Goal: Task Accomplishment & Management: Contribute content

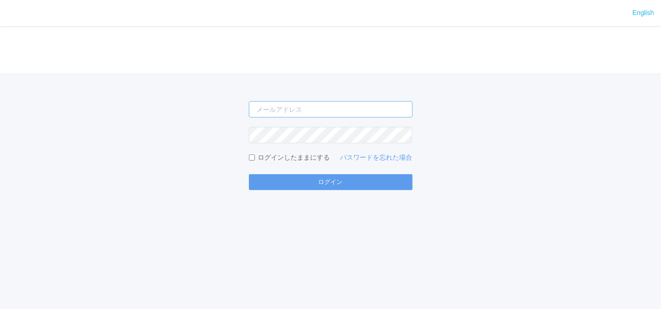
click at [265, 109] on input "email" at bounding box center [331, 109] width 164 height 16
type input "[EMAIL_ADDRESS][DOMAIN_NAME]"
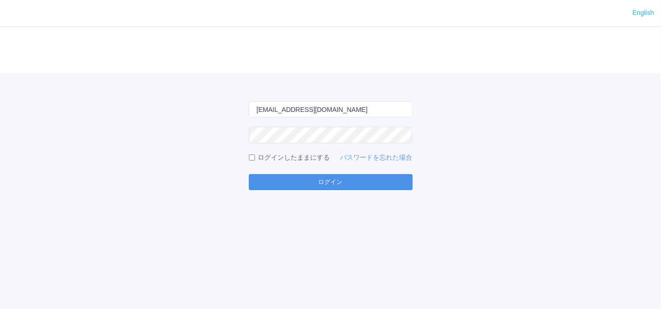
click at [323, 179] on button "ログイン" at bounding box center [331, 182] width 164 height 16
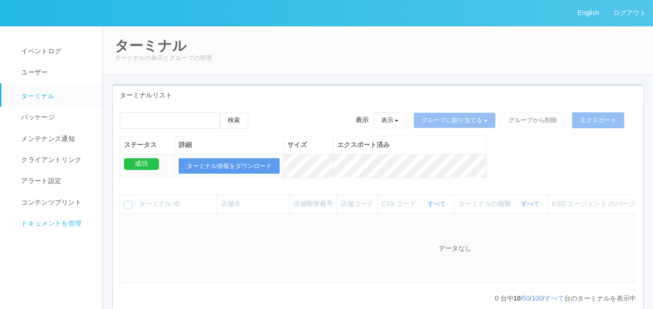
click at [51, 220] on span "ドキュメントを管理" at bounding box center [50, 222] width 63 height 7
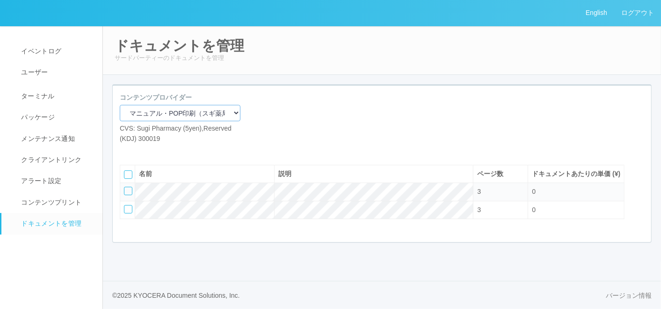
click at [199, 111] on select "マニュアル・POP印刷（スギ薬局） マニュアル・POP印刷（DY） マニュアル・POP印刷（共通） マニュアル・POP印刷（セコマ） マニュアル・POP印刷（…" at bounding box center [180, 113] width 121 height 16
select select "92e33cfa-a397-43d0-aeaa-8a96cbdf4d79"
click at [120, 105] on select "マニュアル・POP印刷（スギ薬局） マニュアル・POP印刷（DY） マニュアル・POP印刷（共通） マニュアル・POP印刷（セコマ） マニュアル・POP印刷（…" at bounding box center [180, 113] width 121 height 16
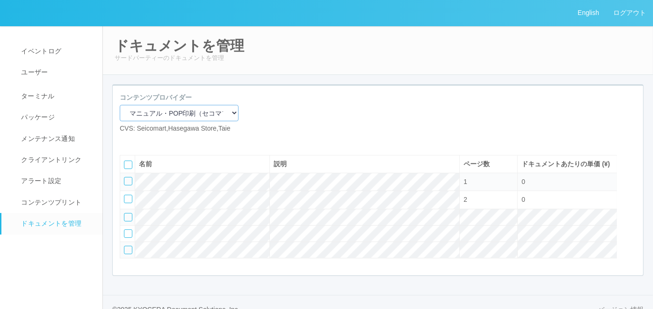
scroll to position [43, 0]
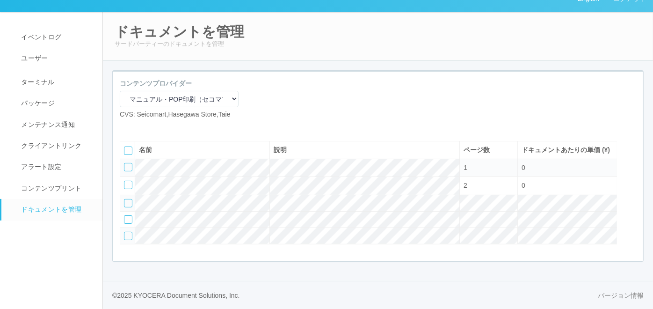
click at [127, 127] on icon at bounding box center [127, 127] width 0 height 0
select select "A4"
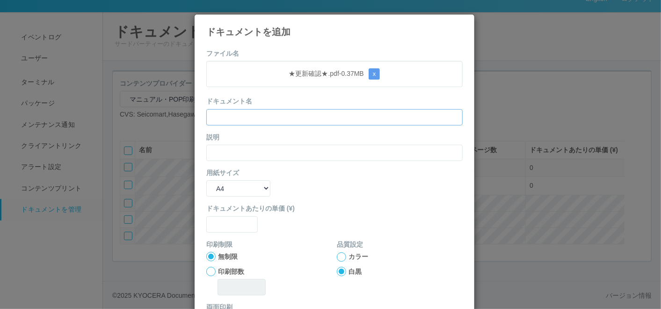
click at [246, 114] on input "text" at bounding box center [334, 117] width 256 height 16
paste input "★更新確認★"
type input "★更新確認★"
click at [208, 152] on input "text" at bounding box center [334, 153] width 256 height 16
paste input "★更新確認★"
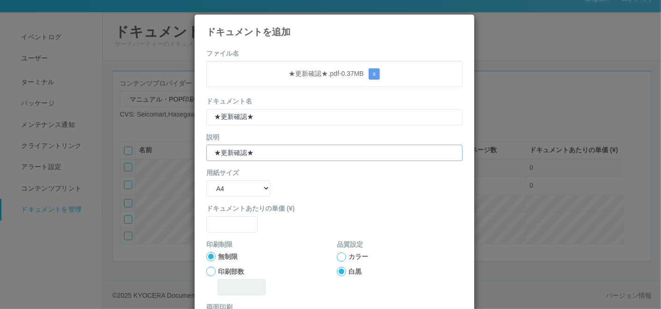
type input "★更新確認★"
drag, startPoint x: 218, startPoint y: 185, endPoint x: 221, endPoint y: 193, distance: 9.0
click at [218, 185] on select "B5 A4 B4 A3" at bounding box center [238, 188] width 64 height 16
click at [304, 178] on div "用紙サイズ B5 A4 B4 A3" at bounding box center [334, 182] width 256 height 29
click at [242, 222] on input "text" at bounding box center [231, 224] width 51 height 16
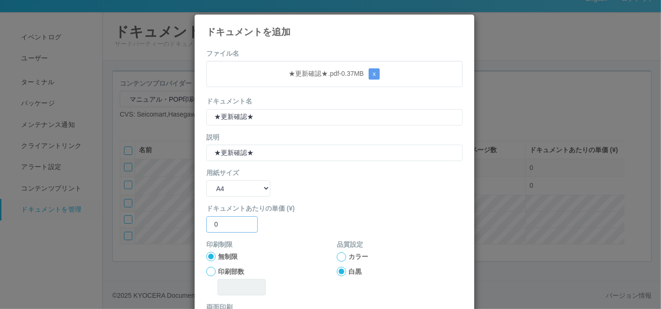
type input "0"
click at [337, 256] on div at bounding box center [341, 256] width 9 height 9
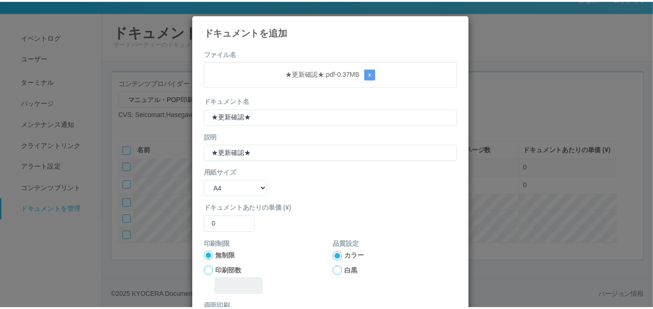
scroll to position [93, 0]
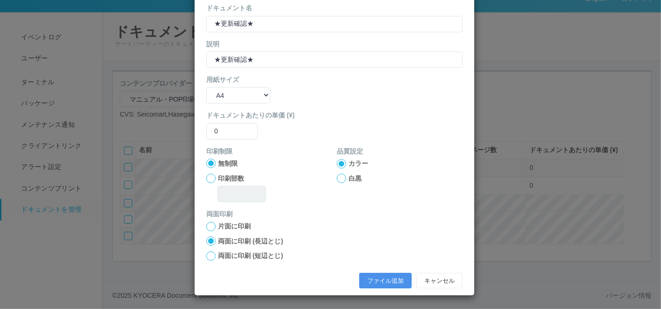
click at [368, 275] on button "ファイル追加" at bounding box center [385, 281] width 52 height 16
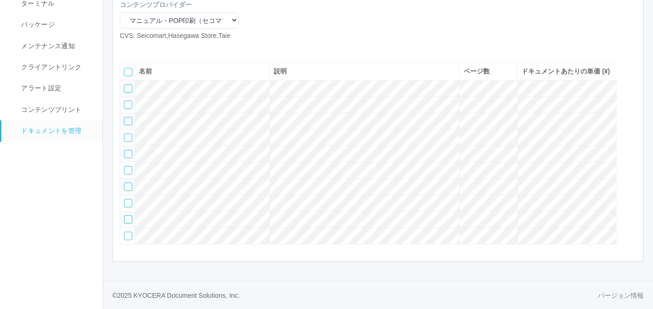
scroll to position [132, 0]
click at [127, 48] on icon at bounding box center [127, 48] width 0 height 0
select select "A4"
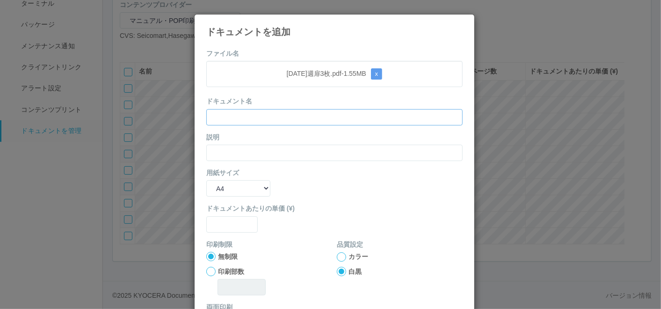
click at [290, 115] on input "text" at bounding box center [334, 117] width 256 height 16
paste input "[DATE]週扉3枚"
type input "[DATE]週扉3枚"
click at [233, 150] on input "text" at bounding box center [334, 153] width 256 height 16
paste input "[DATE]週扉3枚"
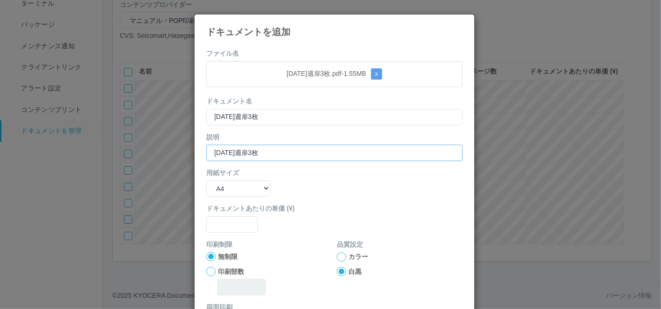
type input "[DATE]週扉3枚"
click at [230, 192] on select "B5 A4 B4 A3" at bounding box center [238, 188] width 64 height 16
select select "A3"
click at [206, 180] on select "B5 A4 B4 A3" at bounding box center [238, 188] width 64 height 16
click at [230, 219] on input "text" at bounding box center [231, 224] width 51 height 16
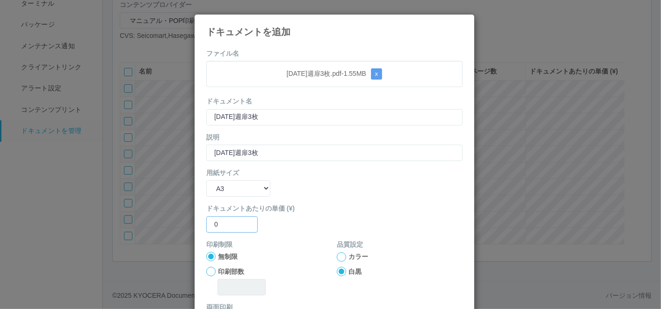
type input "0"
click at [337, 258] on div at bounding box center [341, 256] width 9 height 9
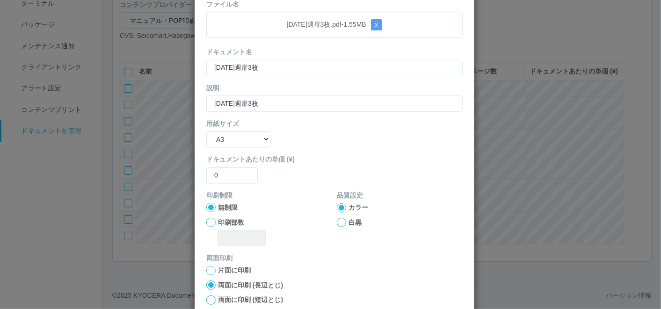
scroll to position [93, 0]
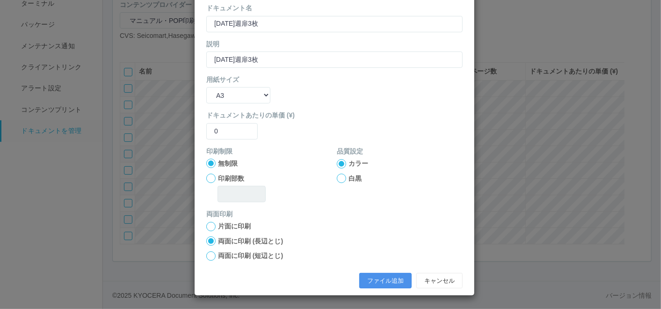
click at [393, 277] on button "ファイル追加" at bounding box center [385, 281] width 52 height 16
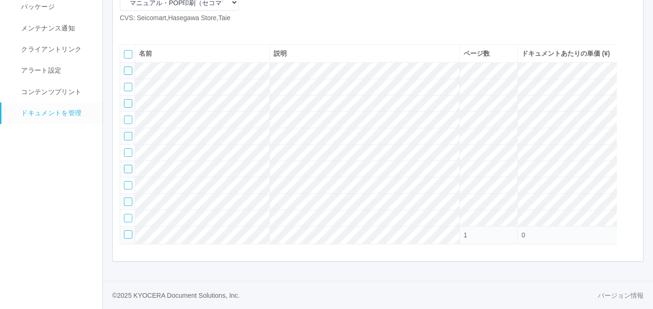
click at [127, 30] on icon at bounding box center [127, 30] width 0 height 0
select select "A4"
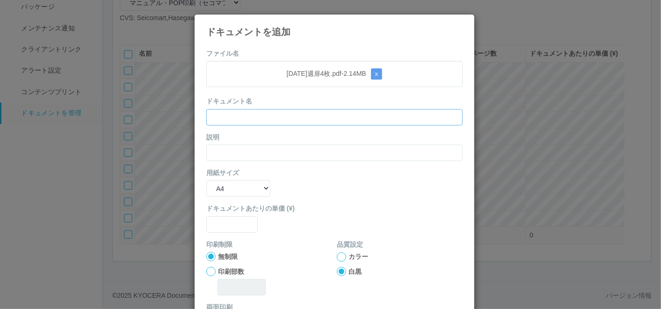
click at [319, 116] on input "text" at bounding box center [334, 117] width 256 height 16
paste input "[DATE]週扉4枚"
type input "[DATE]週扉4枚"
click at [248, 153] on input "text" at bounding box center [334, 153] width 256 height 16
paste input "[DATE]週扉4枚"
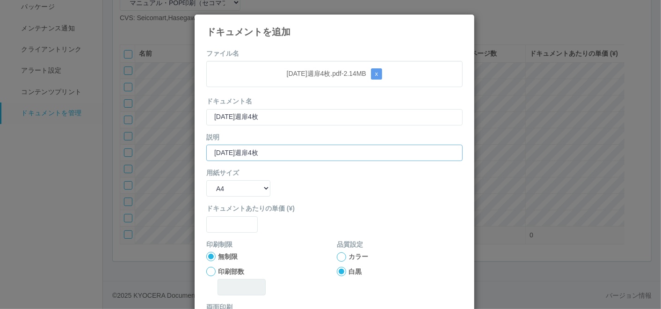
type input "[DATE]週扉4枚"
drag, startPoint x: 227, startPoint y: 191, endPoint x: 227, endPoint y: 196, distance: 5.6
click at [227, 191] on select "B5 A4 B4 A3" at bounding box center [238, 188] width 64 height 16
select select "A3"
click at [206, 180] on select "B5 A4 B4 A3" at bounding box center [238, 188] width 64 height 16
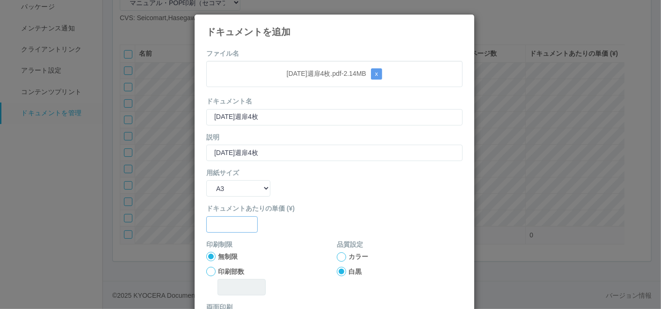
click at [225, 229] on input "text" at bounding box center [231, 224] width 51 height 16
type input "0"
click at [337, 254] on div at bounding box center [341, 256] width 9 height 9
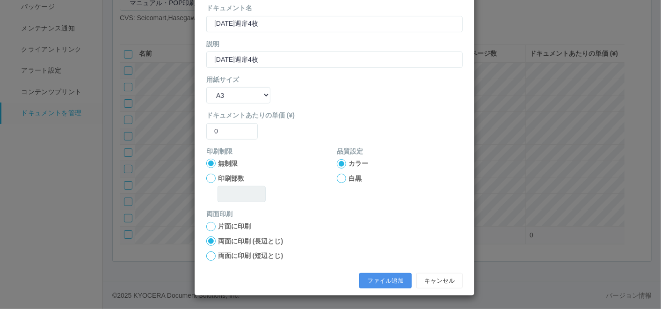
click at [367, 279] on button "ファイル追加" at bounding box center [385, 281] width 52 height 16
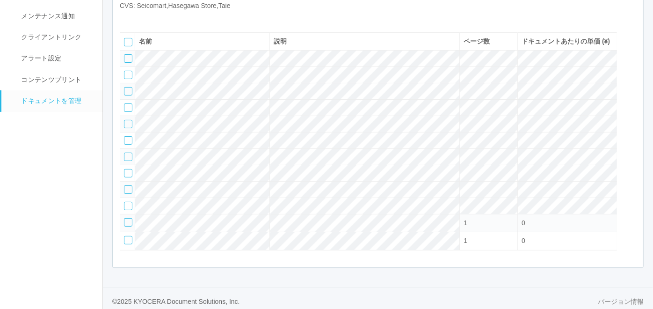
click at [127, 18] on icon at bounding box center [127, 18] width 0 height 0
select select "A4"
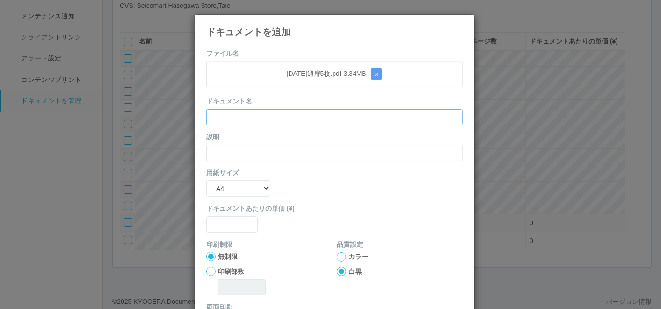
drag, startPoint x: 235, startPoint y: 116, endPoint x: 230, endPoint y: 120, distance: 7.0
click at [235, 116] on input "text" at bounding box center [334, 117] width 256 height 16
paste input "[DATE]週扉5枚"
type input "[DATE]週扉5枚"
click at [217, 153] on input "text" at bounding box center [334, 153] width 256 height 16
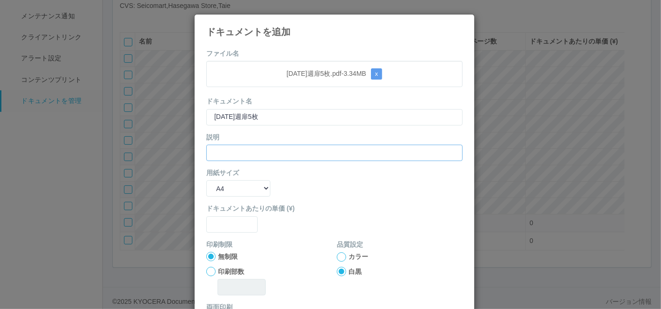
paste input "[DATE]週扉5枚"
type input "[DATE]週扉5枚"
click at [217, 185] on select "B5 A4 B4 A3" at bounding box center [238, 188] width 64 height 16
select select "A3"
click at [206, 180] on select "B5 A4 B4 A3" at bounding box center [238, 188] width 64 height 16
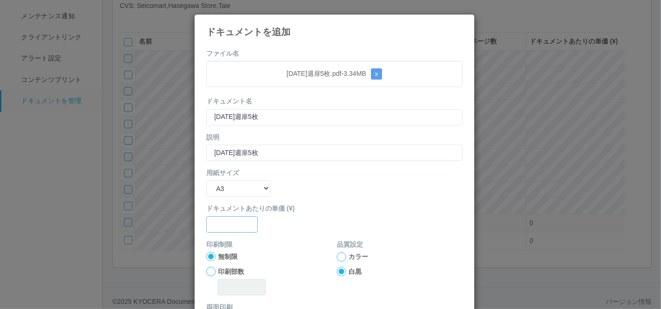
click at [227, 217] on input "text" at bounding box center [231, 224] width 51 height 16
type input "0"
click at [337, 255] on div at bounding box center [341, 256] width 9 height 9
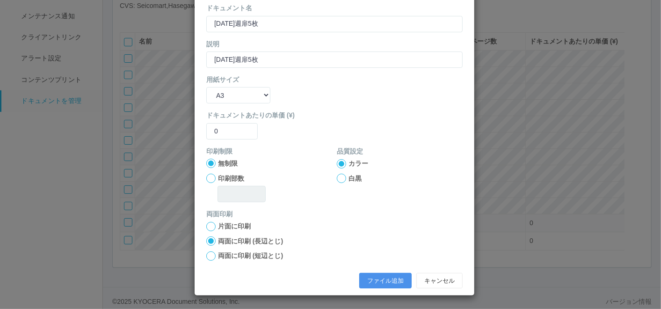
click at [368, 274] on button "ファイル追加" at bounding box center [385, 281] width 52 height 16
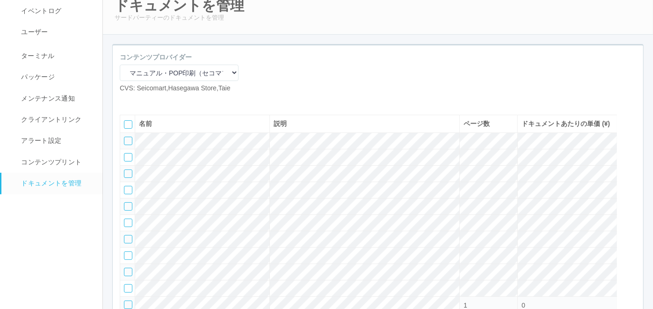
scroll to position [0, 0]
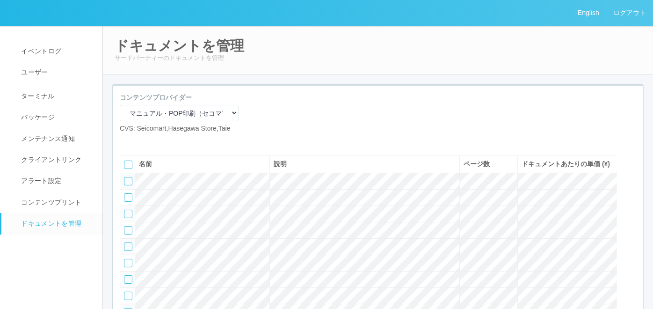
click at [141, 141] on icon at bounding box center [141, 141] width 0 height 0
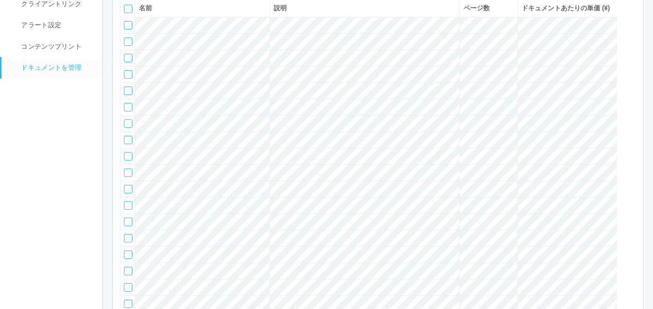
scroll to position [25, 0]
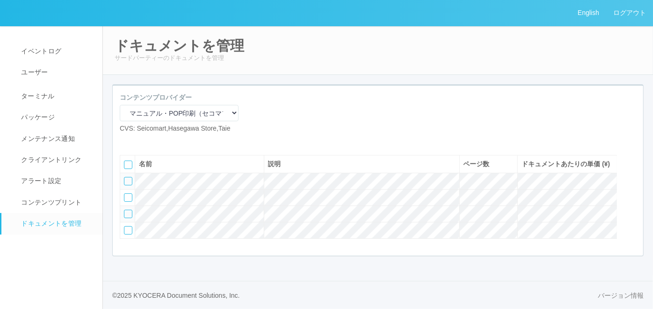
click at [301, 98] on div "コンテンツプロバイダー マニュアル・POP印刷（スギ薬局） マニュアル・POP印刷（DY） マニュアル・POP印刷（共通） マニュアル・POP印刷（セコマ） …" at bounding box center [378, 117] width 530 height 48
drag, startPoint x: 272, startPoint y: 114, endPoint x: 260, endPoint y: 116, distance: 12.2
click at [272, 114] on div "コンテンツプロバイダー マニュアル・POP印刷（スギ薬局） マニュアル・POP印刷（DY） マニュアル・POP印刷（共通） マニュアル・POP印刷（セコマ） …" at bounding box center [378, 117] width 530 height 48
click at [127, 141] on icon at bounding box center [127, 141] width 0 height 0
select select "A4"
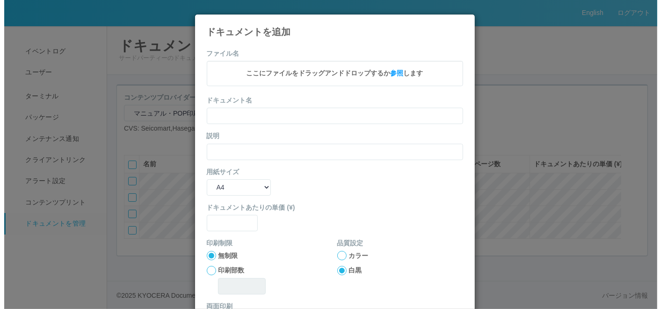
scroll to position [15, 0]
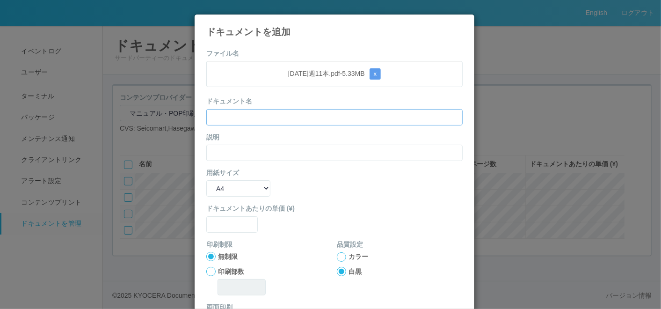
click at [294, 119] on input "text" at bounding box center [334, 117] width 256 height 16
paste input "[DATE]週11本"
type input "[DATE]週11本"
click at [227, 152] on input "text" at bounding box center [334, 153] width 256 height 16
paste input "[DATE]週11本"
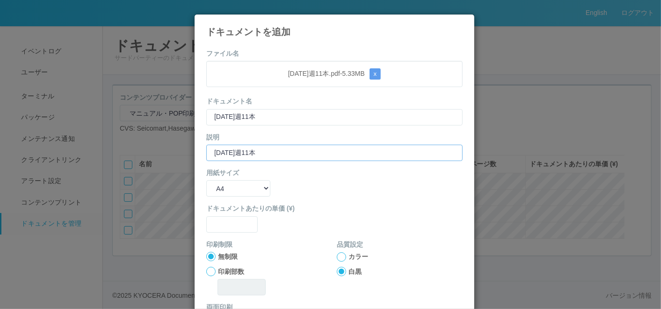
type input "[DATE]週11本"
drag, startPoint x: 223, startPoint y: 184, endPoint x: 225, endPoint y: 195, distance: 11.0
click at [223, 185] on select "B5 A4 B4 A3" at bounding box center [238, 188] width 64 height 16
select select "A3"
click at [206, 180] on select "B5 A4 B4 A3" at bounding box center [238, 188] width 64 height 16
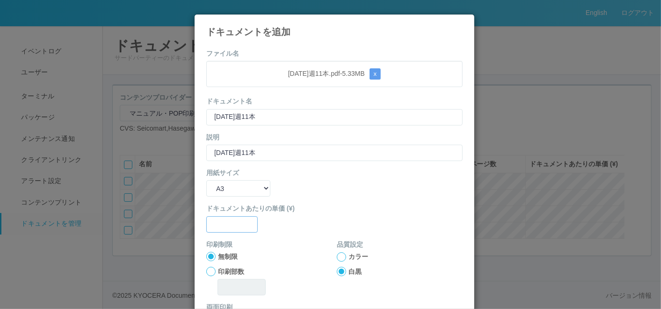
click at [231, 219] on input "text" at bounding box center [231, 224] width 51 height 16
type input "0"
click at [337, 256] on div at bounding box center [341, 256] width 9 height 9
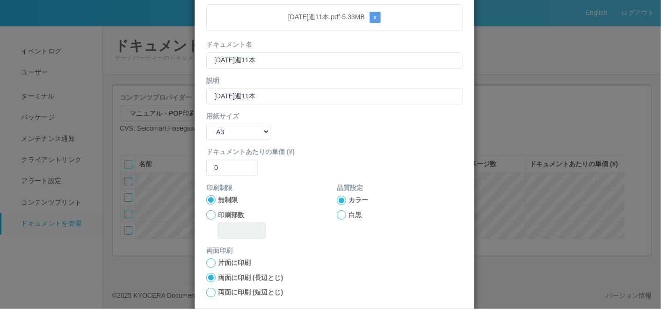
scroll to position [93, 0]
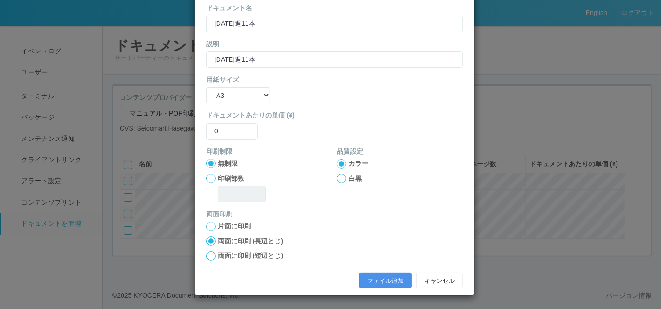
click at [386, 281] on button "ファイル追加" at bounding box center [385, 281] width 52 height 16
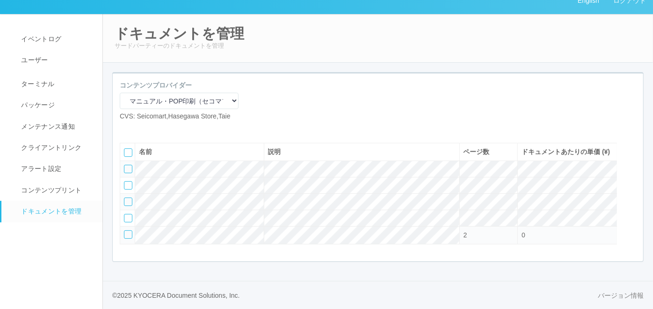
click at [127, 129] on icon at bounding box center [127, 129] width 0 height 0
select select "A4"
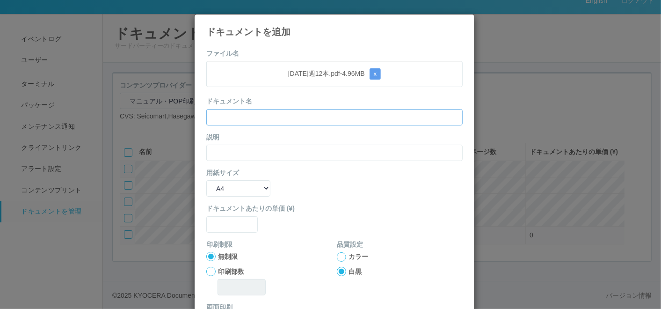
drag, startPoint x: 269, startPoint y: 113, endPoint x: 265, endPoint y: 116, distance: 5.2
click at [269, 113] on input "text" at bounding box center [334, 117] width 256 height 16
paste input "[DATE]週12本"
type input "[DATE]週12本"
click at [227, 148] on input "text" at bounding box center [334, 153] width 256 height 16
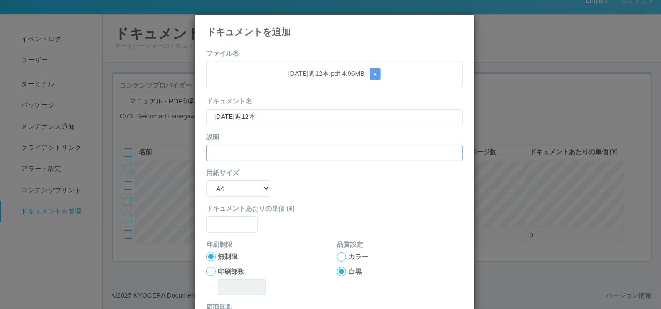
paste input "[DATE]週12本"
type input "[DATE]週12本"
click at [225, 191] on select "B5 A4 B4 A3" at bounding box center [238, 188] width 64 height 16
select select "A3"
click at [206, 180] on select "B5 A4 B4 A3" at bounding box center [238, 188] width 64 height 16
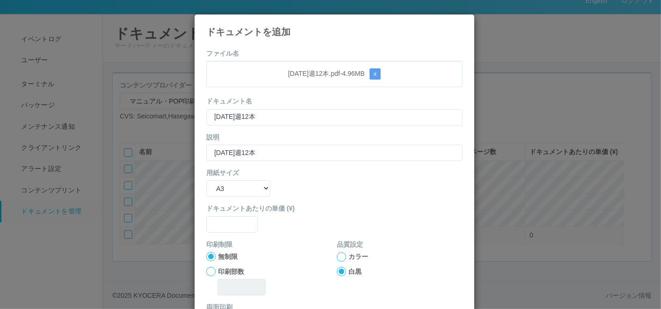
click at [229, 238] on form "ファイル名 [DATE]週12本.pdf - 4.96 MB x ドキュメント名 [DATE]週12本 説明 [DATE]週12本 用紙サイズ B5 A4 B…" at bounding box center [334, 217] width 256 height 337
click at [229, 223] on input "text" at bounding box center [231, 224] width 51 height 16
type input "0"
click at [337, 258] on div at bounding box center [341, 256] width 9 height 9
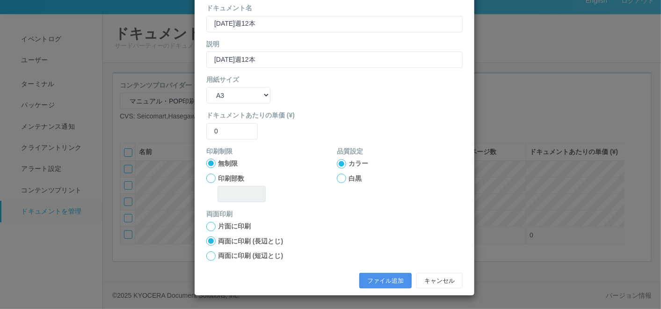
click at [370, 279] on button "ファイル追加" at bounding box center [385, 281] width 52 height 16
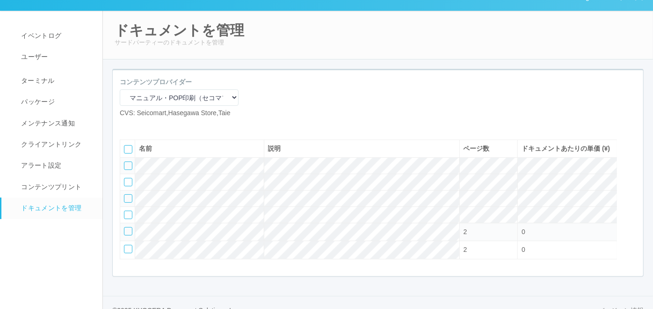
click at [127, 125] on icon at bounding box center [127, 125] width 0 height 0
select select "A4"
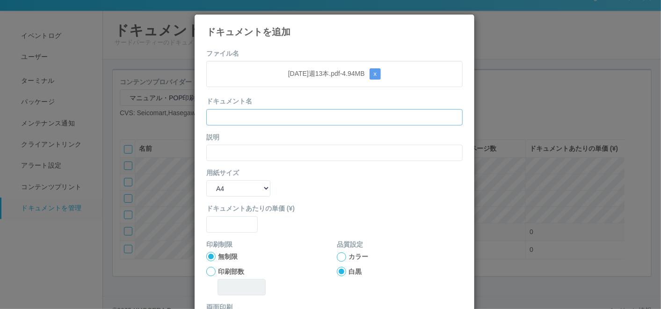
click at [234, 111] on input "text" at bounding box center [334, 117] width 256 height 16
paste input "[DATE]週13本"
type input "[DATE]週13本"
click at [214, 155] on input "text" at bounding box center [334, 153] width 256 height 16
paste input "[DATE]週13本"
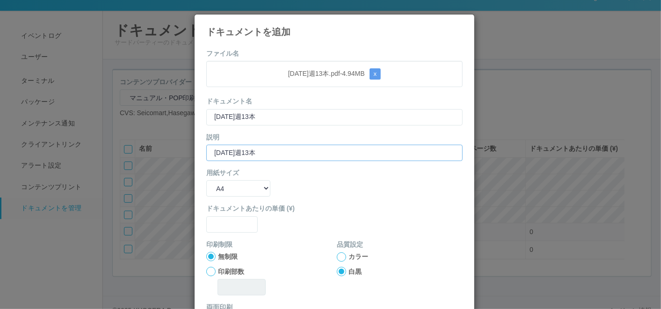
type input "[DATE]週13本"
click at [214, 188] on select "B5 A4 B4 A3" at bounding box center [238, 188] width 64 height 16
select select "A3"
click at [206, 180] on select "B5 A4 B4 A3" at bounding box center [238, 188] width 64 height 16
click at [222, 224] on input "text" at bounding box center [231, 224] width 51 height 16
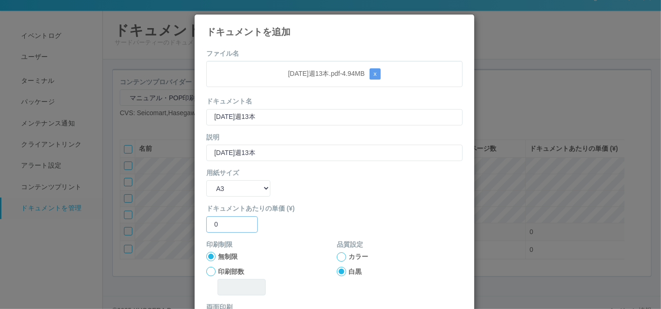
type input "0"
click at [337, 259] on div at bounding box center [341, 256] width 9 height 9
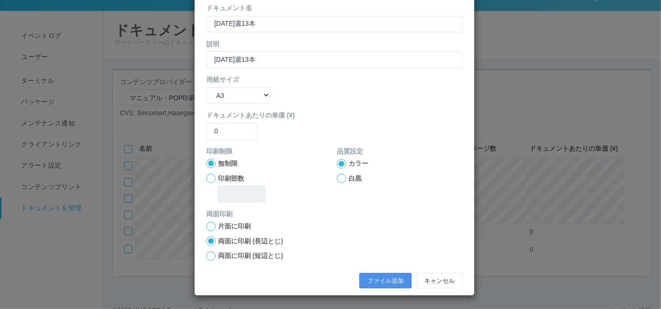
click at [374, 285] on button "ファイル追加" at bounding box center [385, 281] width 52 height 16
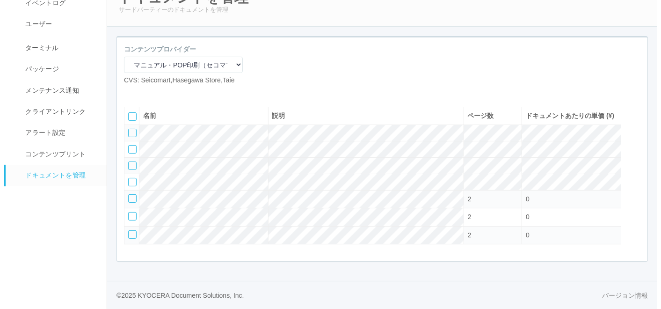
scroll to position [67, 0]
click at [127, 93] on icon at bounding box center [127, 93] width 0 height 0
select select "A4"
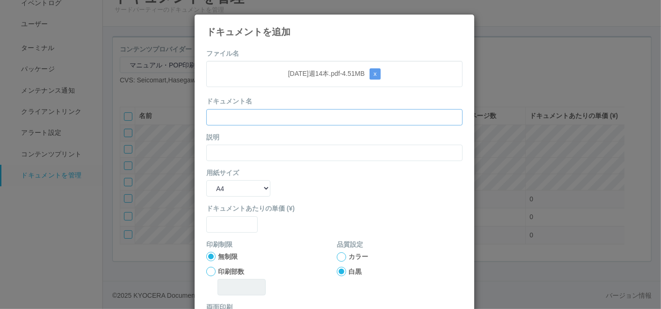
click at [300, 113] on input "text" at bounding box center [334, 117] width 256 height 16
paste input "[DATE]週14本"
type input "[DATE]週14本"
click at [232, 148] on input "text" at bounding box center [334, 153] width 256 height 16
paste input "[DATE]週14本"
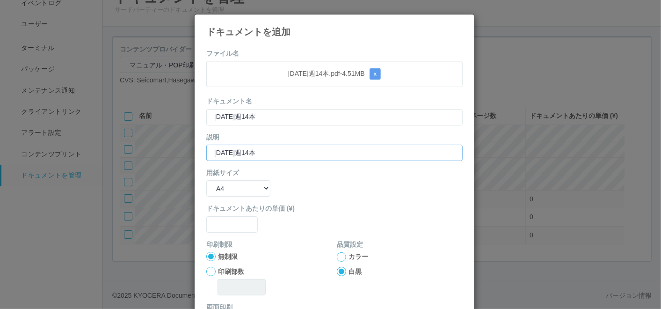
type input "[DATE]週14本"
drag, startPoint x: 220, startPoint y: 188, endPoint x: 224, endPoint y: 197, distance: 10.5
click at [220, 188] on select "B5 A4 B4 A3" at bounding box center [238, 188] width 64 height 16
select select "A3"
click at [206, 180] on select "B5 A4 B4 A3" at bounding box center [238, 188] width 64 height 16
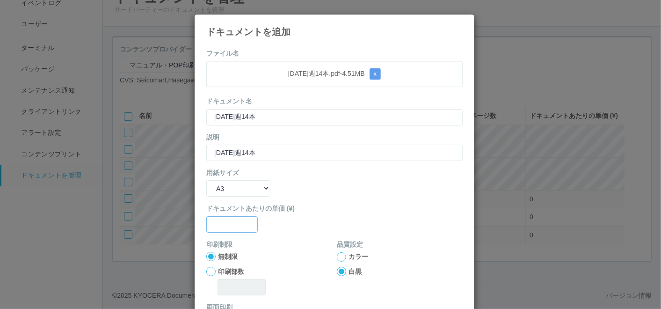
click at [230, 227] on input "text" at bounding box center [231, 224] width 51 height 16
type input "0"
click at [337, 255] on div at bounding box center [341, 256] width 9 height 9
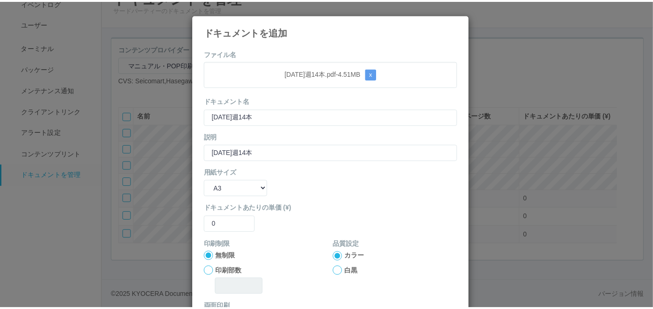
scroll to position [93, 0]
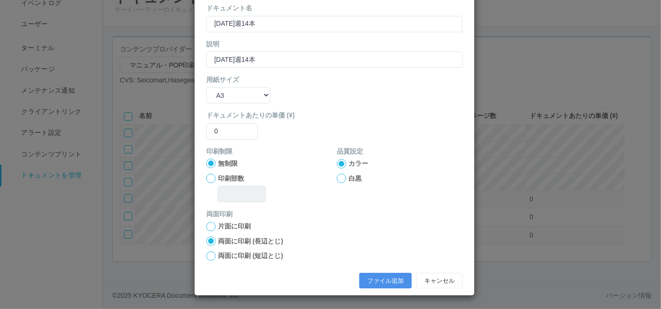
click at [372, 277] on button "ファイル追加" at bounding box center [385, 281] width 52 height 16
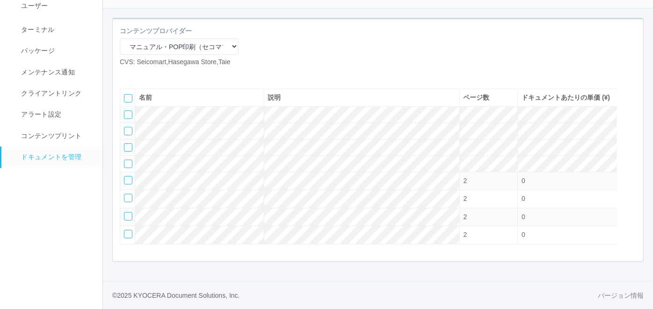
click at [141, 74] on icon at bounding box center [141, 74] width 0 height 0
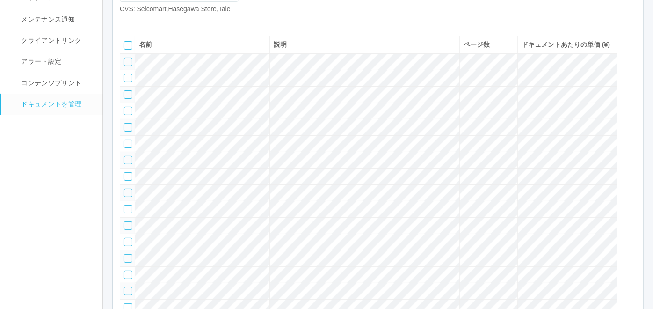
scroll to position [43, 0]
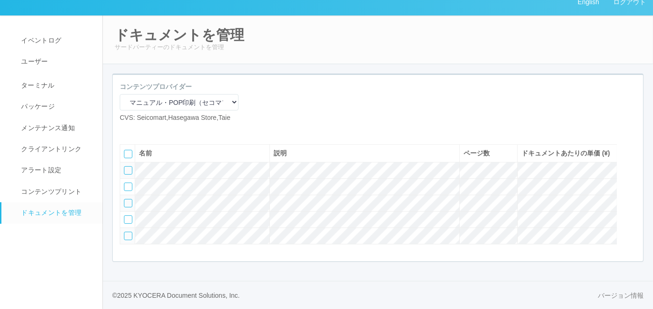
click at [316, 82] on div "コンテンツプロバイダー マニュアル・POP印刷（スギ薬局） マニュアル・POP印刷（DY） マニュアル・POP印刷（共通） マニュアル・POP印刷（セコマ） …" at bounding box center [378, 106] width 530 height 48
click at [127, 130] on icon at bounding box center [127, 130] width 0 height 0
select select "A4"
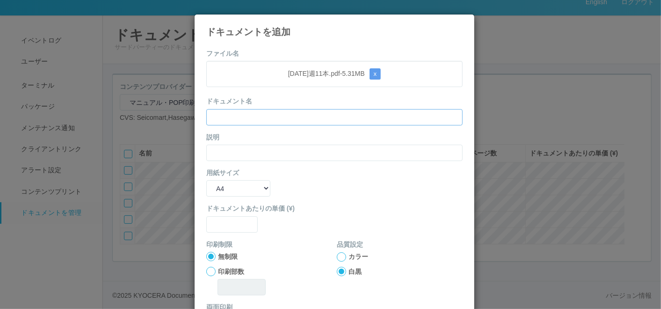
click at [219, 124] on input "text" at bounding box center [334, 117] width 256 height 16
paste input "[DATE]週11本"
type input "[DATE]週11本"
click at [221, 154] on input "text" at bounding box center [334, 153] width 256 height 16
paste input "[DATE]週11本"
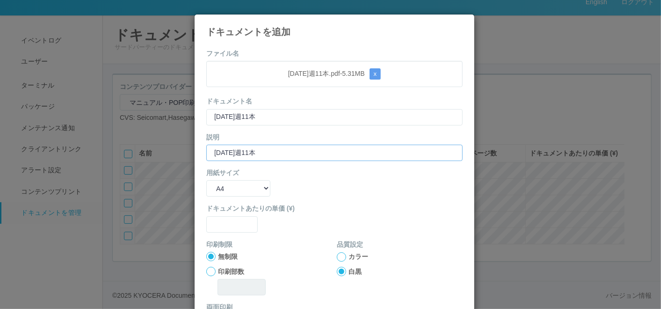
type input "[DATE]週11本"
drag, startPoint x: 221, startPoint y: 186, endPoint x: 223, endPoint y: 191, distance: 5.3
click at [221, 186] on select "B5 A4 B4 A3" at bounding box center [238, 188] width 64 height 16
select select "A3"
click at [206, 180] on select "B5 A4 B4 A3" at bounding box center [238, 188] width 64 height 16
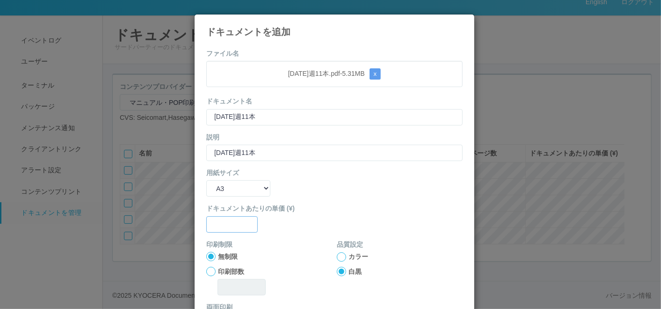
click at [227, 228] on input "text" at bounding box center [231, 224] width 51 height 16
type input "0"
click at [339, 255] on div at bounding box center [341, 256] width 9 height 9
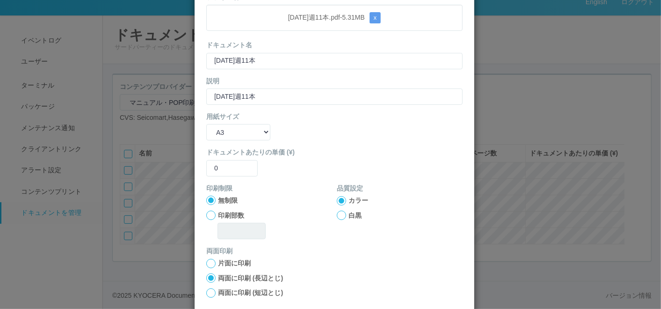
scroll to position [93, 0]
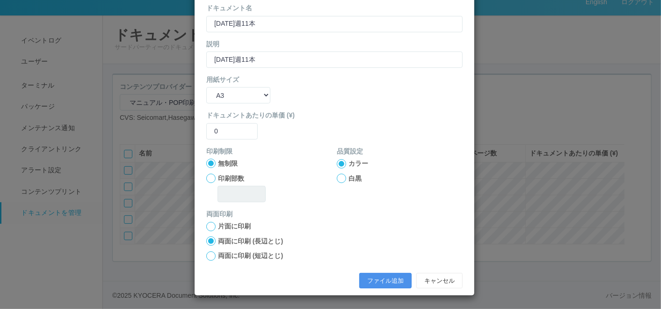
click at [364, 275] on button "ファイル追加" at bounding box center [385, 281] width 52 height 16
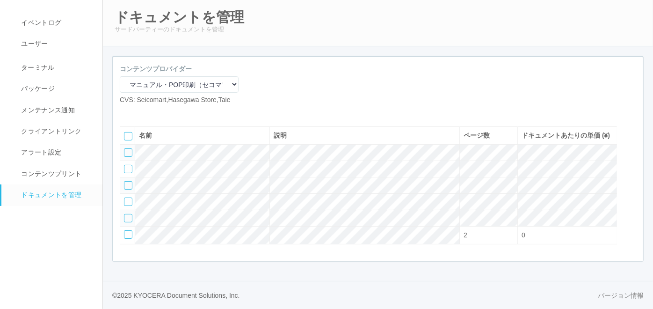
click at [127, 112] on icon at bounding box center [127, 112] width 0 height 0
select select "A4"
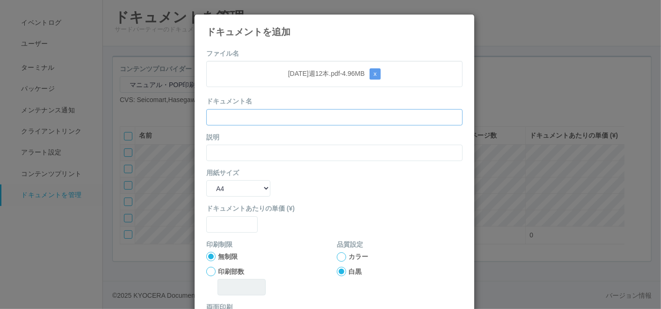
click at [261, 114] on input "text" at bounding box center [334, 117] width 256 height 16
paste input "[DATE]週12本"
type input "[DATE]週12本"
click at [217, 150] on input "text" at bounding box center [334, 153] width 256 height 16
paste input "[DATE]週12本"
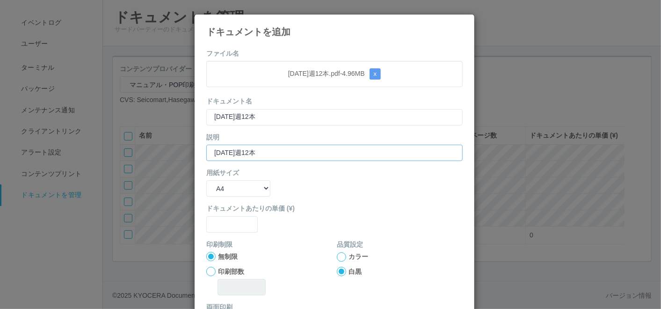
type input "[DATE]週12本"
click at [215, 181] on select "B5 A4 B4 A3" at bounding box center [238, 188] width 64 height 16
select select "A3"
click at [206, 180] on select "B5 A4 B4 A3" at bounding box center [238, 188] width 64 height 16
click at [225, 223] on input "text" at bounding box center [231, 224] width 51 height 16
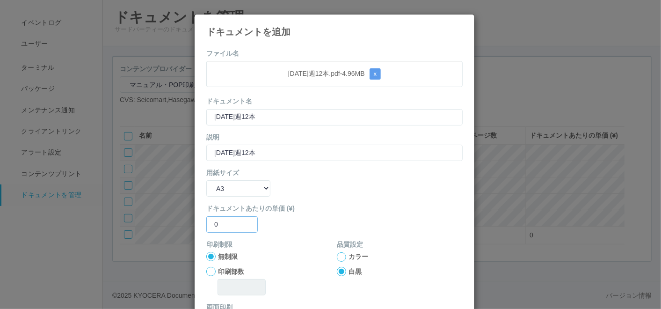
type input "0"
click at [338, 256] on div at bounding box center [341, 256] width 9 height 9
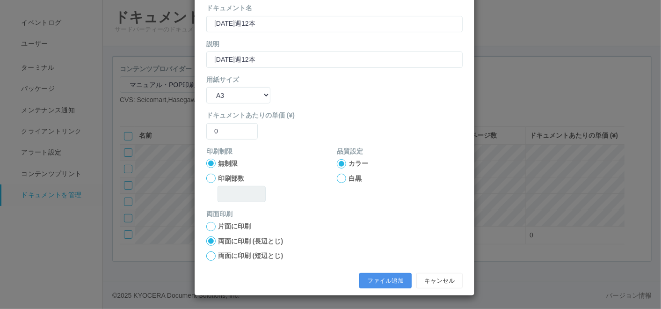
click at [372, 281] on button "ファイル追加" at bounding box center [385, 281] width 52 height 16
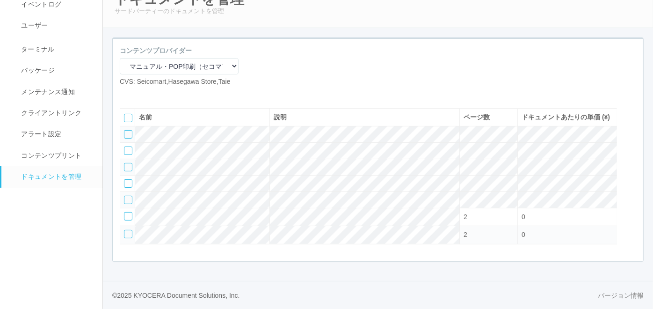
click at [127, 94] on icon at bounding box center [127, 94] width 0 height 0
select select "A4"
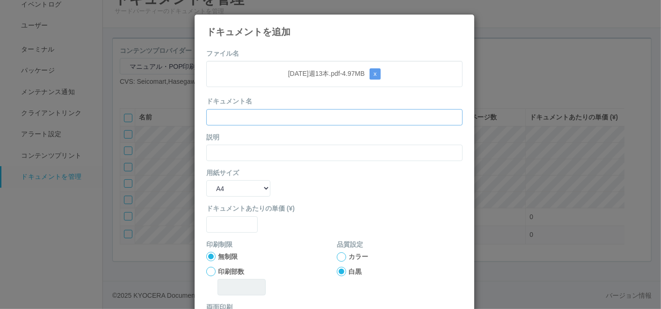
click at [319, 111] on input "text" at bounding box center [334, 117] width 256 height 16
paste input "[DATE]週13本"
type input "[DATE]週13本"
click at [237, 151] on input "text" at bounding box center [334, 153] width 256 height 16
paste input "[DATE]週13本"
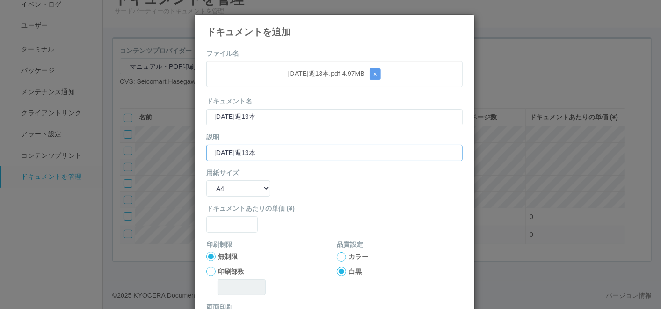
type input "[DATE]週13本"
click at [223, 186] on select "B5 A4 B4 A3" at bounding box center [238, 188] width 64 height 16
select select "A3"
click at [206, 180] on select "B5 A4 B4 A3" at bounding box center [238, 188] width 64 height 16
click at [227, 228] on input "text" at bounding box center [231, 224] width 51 height 16
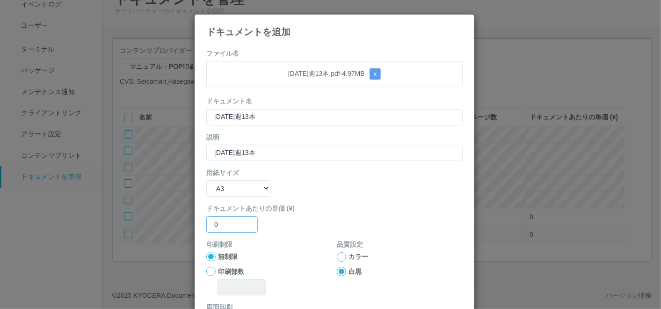
type input "0"
click at [337, 258] on div at bounding box center [341, 256] width 9 height 9
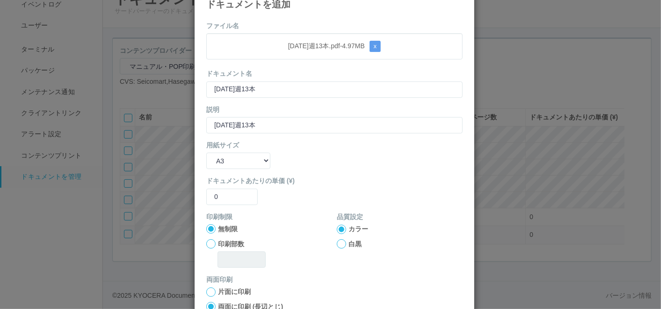
scroll to position [93, 0]
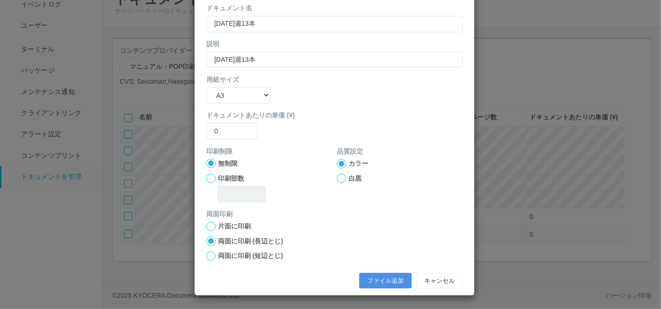
click at [363, 277] on button "ファイル追加" at bounding box center [385, 281] width 52 height 16
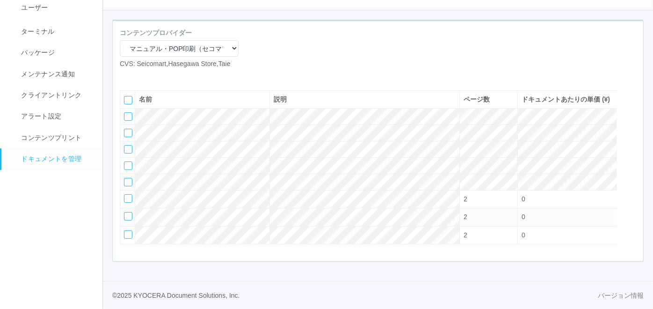
click at [127, 76] on icon at bounding box center [127, 76] width 0 height 0
select select "A4"
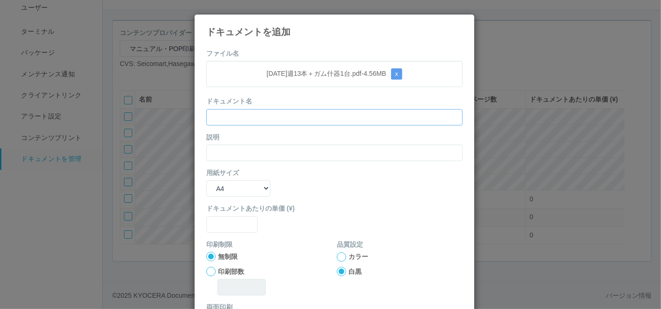
click at [312, 113] on input "text" at bounding box center [334, 117] width 256 height 16
paste input "[DATE]週13本＋ガム什器1台"
type input "[DATE]週13本＋ガム什器1台"
click at [239, 148] on input "text" at bounding box center [334, 153] width 256 height 16
paste input "[DATE]週13本＋ガム什器1台"
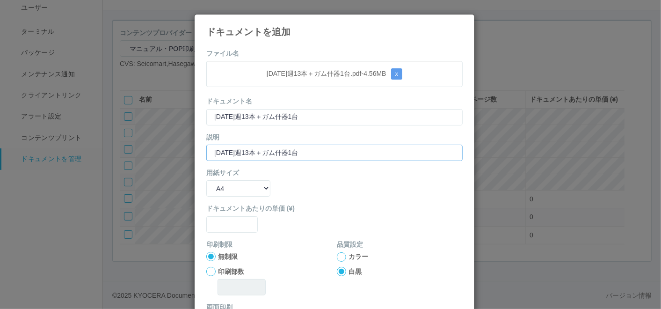
type input "[DATE]週13本＋ガム什器1台"
click at [226, 186] on select "B5 A4 B4 A3" at bounding box center [238, 188] width 64 height 16
select select "A3"
click at [206, 180] on select "B5 A4 B4 A3" at bounding box center [238, 188] width 64 height 16
click at [226, 227] on input "text" at bounding box center [231, 224] width 51 height 16
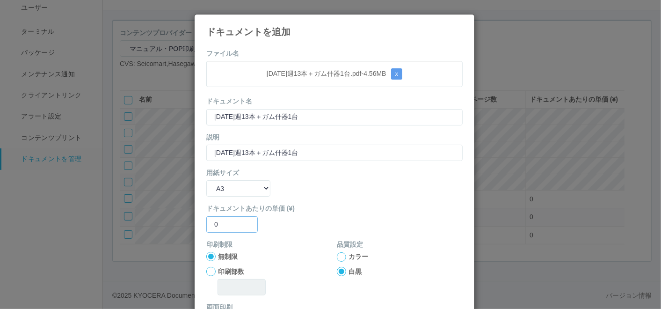
type input "0"
click at [337, 255] on div at bounding box center [341, 256] width 9 height 9
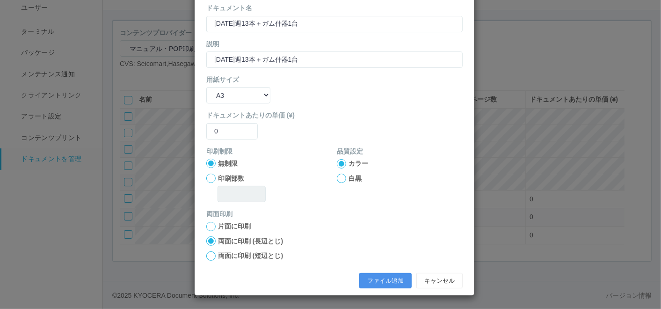
click at [381, 270] on div "ファイル追加 キャンセル" at bounding box center [334, 280] width 270 height 25
click at [381, 275] on button "ファイル追加" at bounding box center [385, 281] width 52 height 16
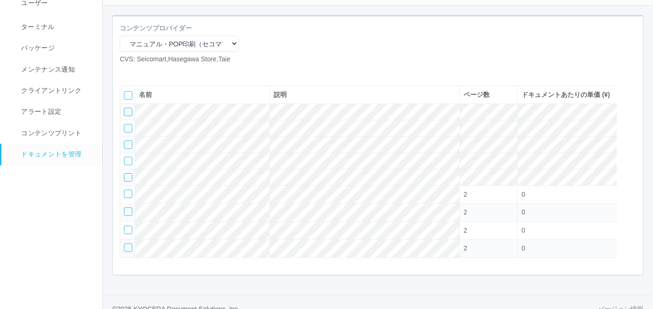
click at [127, 72] on icon at bounding box center [127, 72] width 0 height 0
select select "A4"
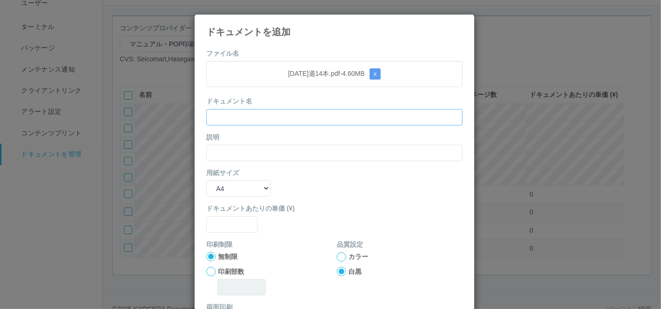
click at [272, 115] on input "text" at bounding box center [334, 117] width 256 height 16
paste input "[DATE]週14本"
type input "[DATE]週14本"
click at [238, 151] on input "text" at bounding box center [334, 153] width 256 height 16
paste input "[DATE]週14本"
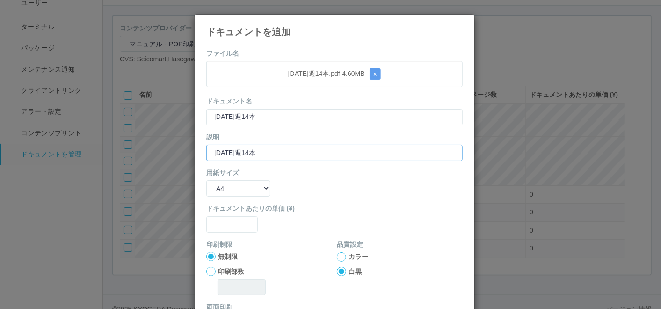
type input "[DATE]週14本"
drag, startPoint x: 245, startPoint y: 185, endPoint x: 245, endPoint y: 193, distance: 7.5
click at [245, 185] on select "B5 A4 B4 A3" at bounding box center [238, 188] width 64 height 16
select select "A3"
click at [206, 180] on select "B5 A4 B4 A3" at bounding box center [238, 188] width 64 height 16
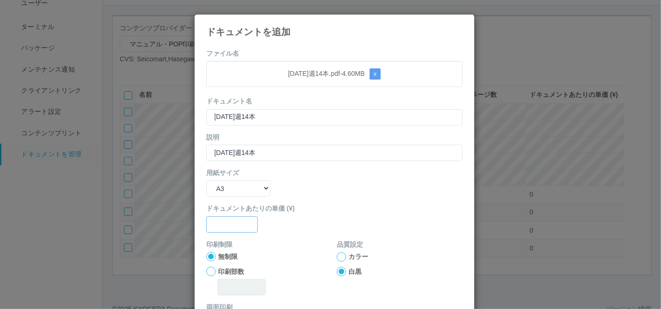
click at [227, 225] on input "text" at bounding box center [231, 224] width 51 height 16
type input "0"
click at [340, 258] on div at bounding box center [341, 256] width 9 height 9
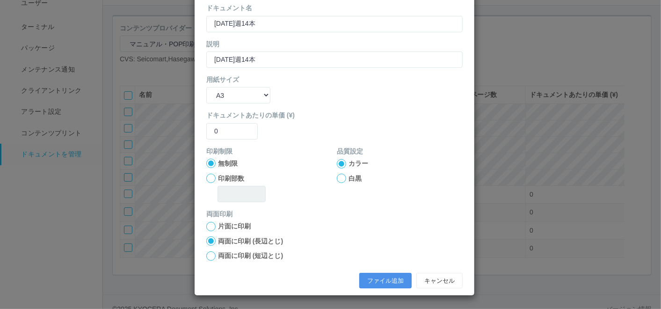
click at [377, 283] on button "ファイル追加" at bounding box center [385, 281] width 52 height 16
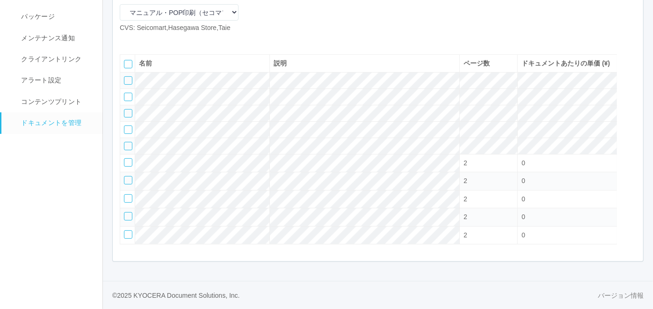
scroll to position [80, 0]
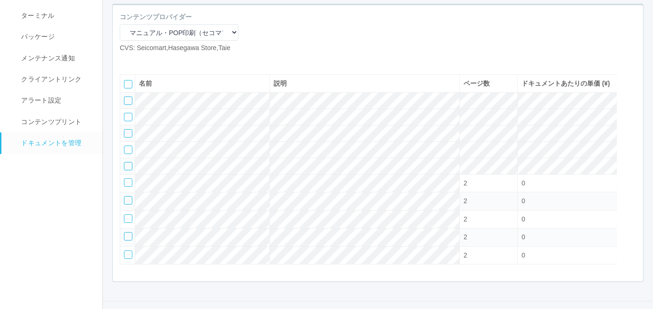
click at [141, 60] on icon at bounding box center [141, 60] width 0 height 0
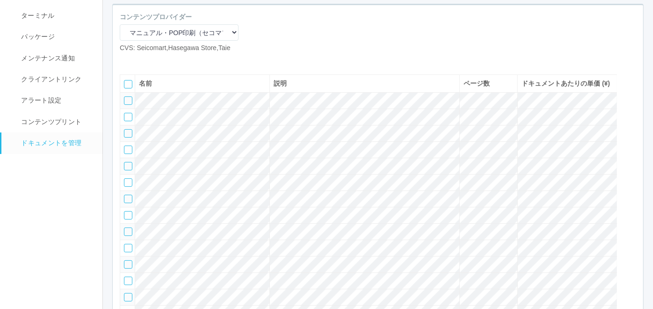
click at [359, 53] on div "コンテンツプロバイダー マニュアル・POP印刷（スギ薬局） マニュアル・POP印刷（DY） マニュアル・POP印刷（共通） マニュアル・POP印刷（セコマ） …" at bounding box center [378, 36] width 530 height 48
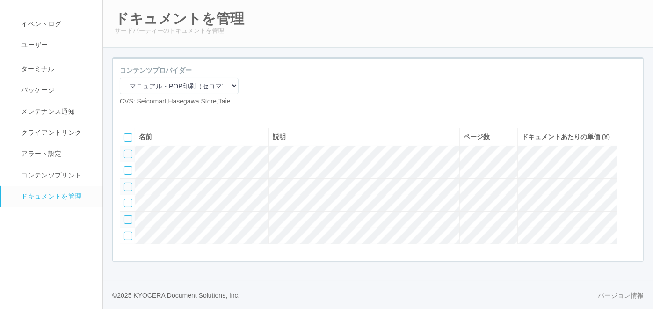
scroll to position [61, 0]
click at [127, 114] on icon at bounding box center [127, 114] width 0 height 0
select select "A4"
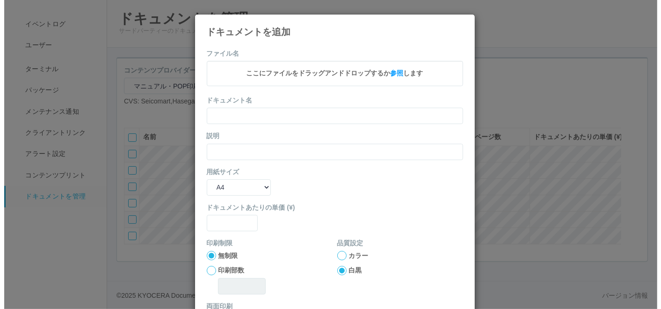
scroll to position [51, 0]
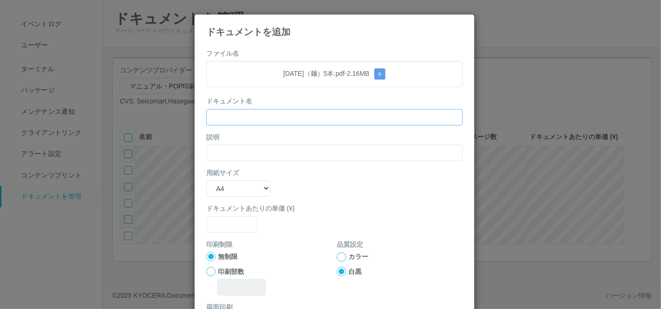
click at [295, 115] on input "text" at bounding box center [334, 117] width 256 height 16
paste input "[DATE]（麺）5本"
type input "[DATE]（麺）5本"
click at [224, 146] on input "text" at bounding box center [334, 153] width 256 height 16
paste input "[DATE]（麺）5本"
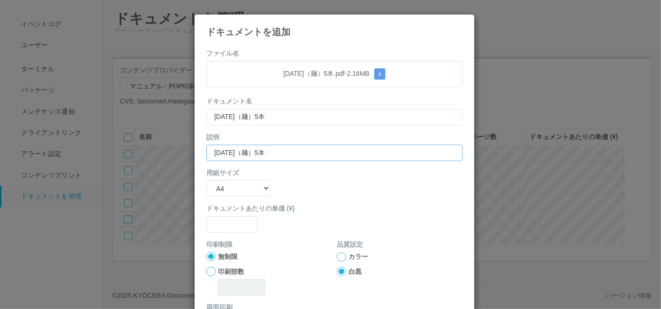
type input "[DATE]（麺）5本"
drag, startPoint x: 220, startPoint y: 183, endPoint x: 225, endPoint y: 197, distance: 15.5
click at [220, 183] on select "B5 A4 B4 A3" at bounding box center [238, 188] width 64 height 16
select select "A3"
click at [206, 180] on select "B5 A4 B4 A3" at bounding box center [238, 188] width 64 height 16
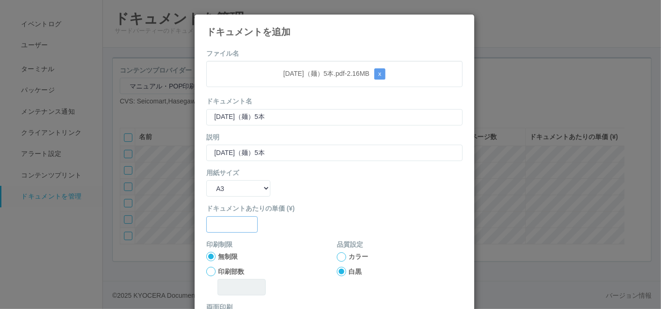
click at [235, 223] on input "text" at bounding box center [231, 224] width 51 height 16
type input "0"
click at [339, 253] on div at bounding box center [341, 256] width 9 height 9
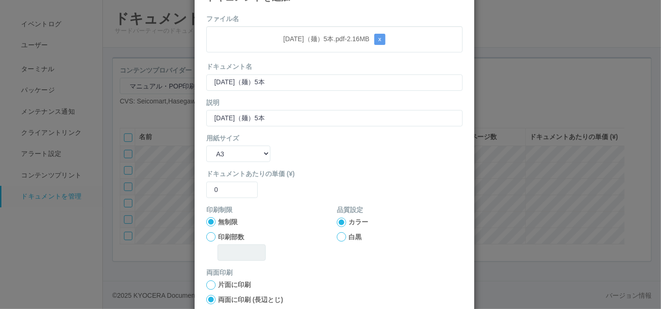
scroll to position [93, 0]
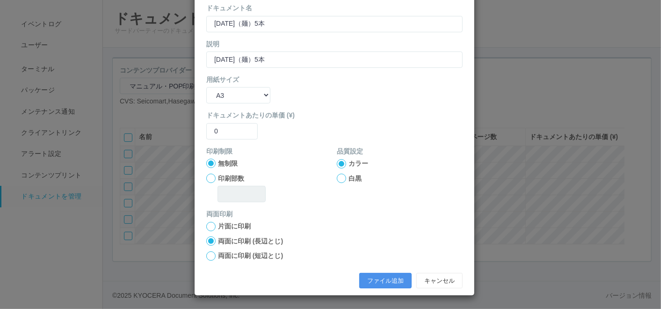
click at [372, 274] on button "ファイル追加" at bounding box center [385, 281] width 52 height 16
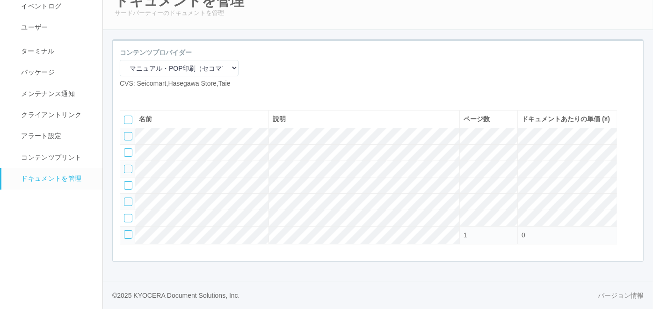
click at [127, 96] on icon at bounding box center [127, 96] width 0 height 0
select select "A4"
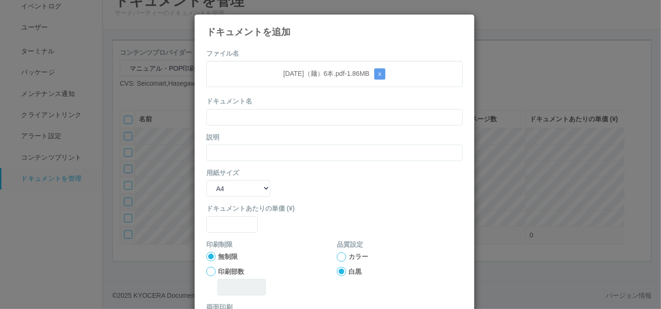
click at [296, 104] on div "ドキュメント名" at bounding box center [334, 110] width 256 height 29
drag, startPoint x: 297, startPoint y: 116, endPoint x: 284, endPoint y: 120, distance: 13.2
click at [297, 116] on input "text" at bounding box center [334, 117] width 256 height 16
paste input "[DATE]（麺）6本"
type input "[DATE]（麺）6本"
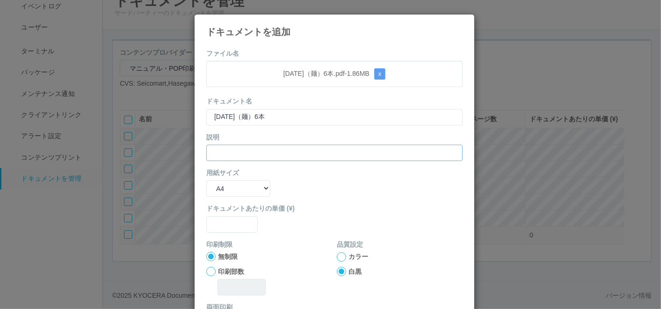
click at [234, 149] on input "text" at bounding box center [334, 153] width 256 height 16
paste input "[DATE]（麺）6本"
type input "[DATE]（麺）6本"
click at [225, 180] on select "B5 A4 B4 A3" at bounding box center [238, 188] width 64 height 16
select select "A3"
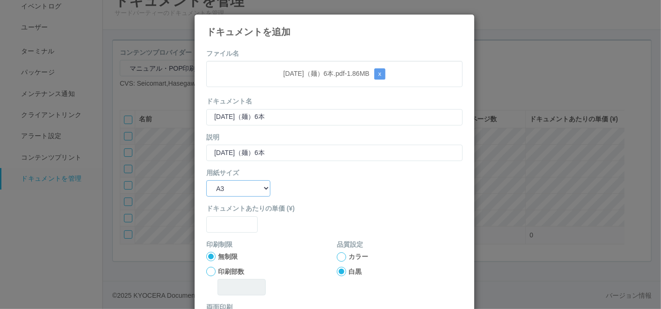
click at [206, 180] on select "B5 A4 B4 A3" at bounding box center [238, 188] width 64 height 16
click at [233, 225] on input "text" at bounding box center [231, 224] width 51 height 16
type input "0"
click at [340, 255] on div at bounding box center [341, 256] width 9 height 9
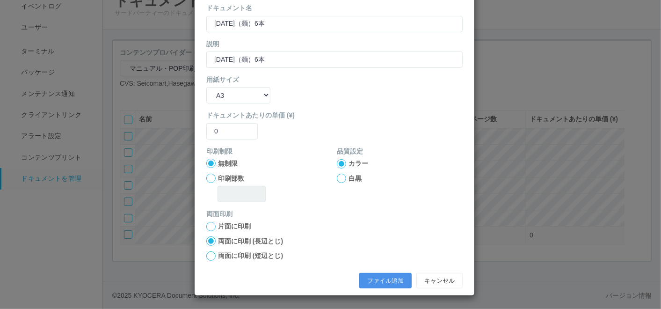
click at [381, 278] on button "ファイル追加" at bounding box center [385, 281] width 52 height 16
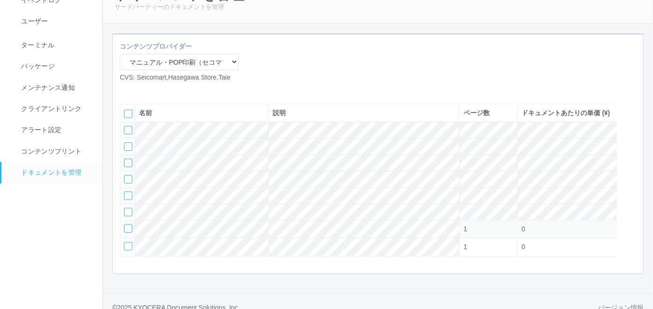
click at [127, 90] on icon at bounding box center [127, 90] width 0 height 0
select select "A4"
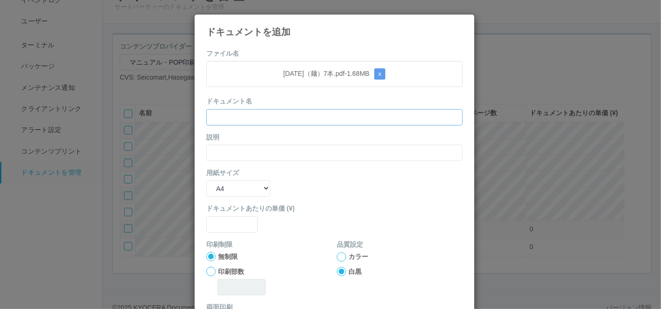
click at [279, 113] on input "text" at bounding box center [334, 117] width 256 height 16
paste input "[DATE]（麺）7本"
type input "[DATE]（麺）7本"
click at [229, 145] on input "text" at bounding box center [334, 153] width 256 height 16
paste input "[DATE]（麺）7本"
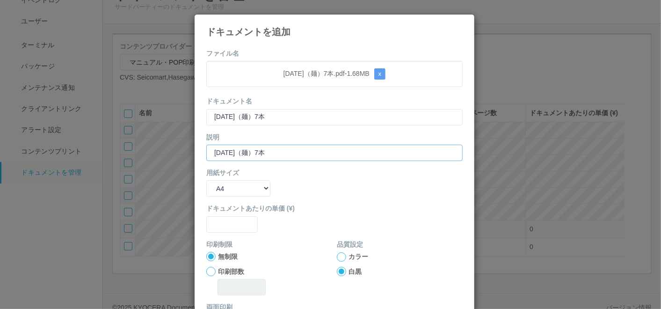
type input "[DATE]（麺）7本"
click at [220, 182] on select "B5 A4 B4 A3" at bounding box center [238, 188] width 64 height 16
select select "A3"
click at [206, 180] on select "B5 A4 B4 A3" at bounding box center [238, 188] width 64 height 16
click at [225, 223] on input "text" at bounding box center [231, 224] width 51 height 16
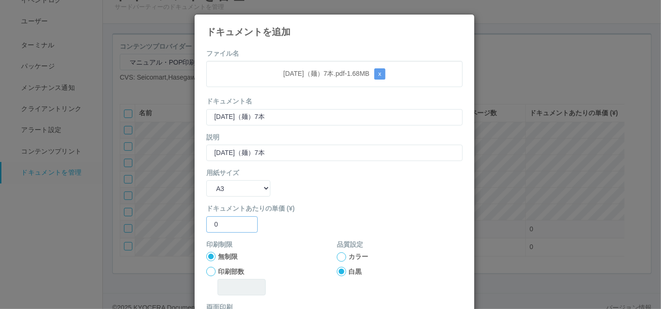
type input "0"
click at [337, 256] on div at bounding box center [341, 256] width 9 height 9
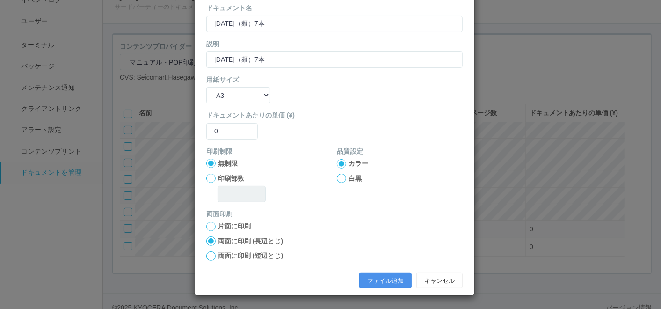
click at [379, 280] on button "ファイル追加" at bounding box center [385, 281] width 52 height 16
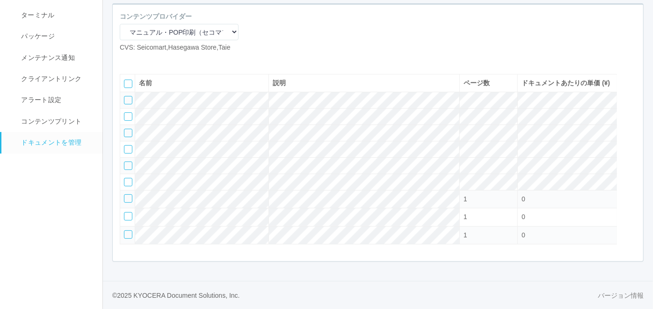
scroll to position [104, 0]
click at [141, 60] on icon at bounding box center [141, 60] width 0 height 0
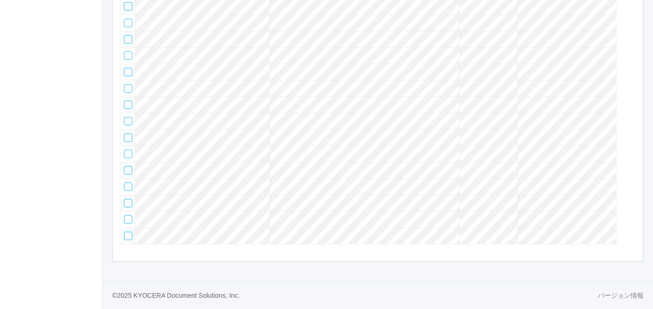
scroll to position [25, 0]
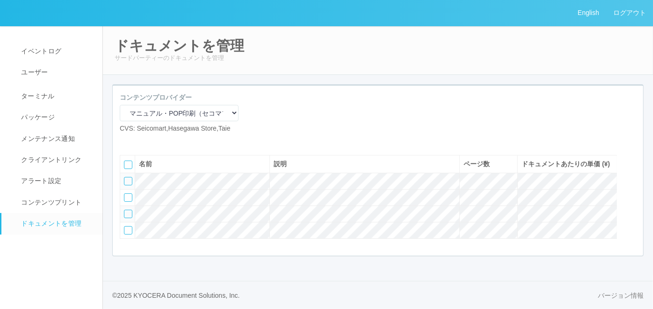
click at [127, 141] on icon at bounding box center [127, 141] width 0 height 0
select select "A4"
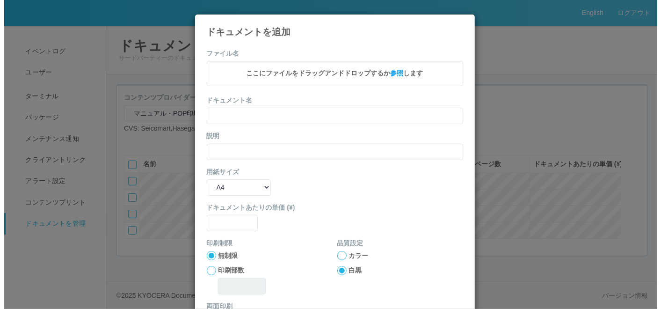
scroll to position [15, 0]
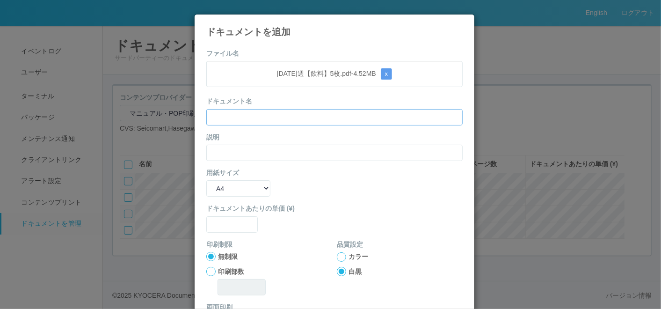
click at [256, 119] on input "text" at bounding box center [334, 117] width 256 height 16
paste input "[DATE]週【飲料】5枚"
type input "[DATE]週【飲料】5枚"
click at [236, 152] on input "text" at bounding box center [334, 153] width 256 height 16
paste input "[DATE]週【飲料】5枚"
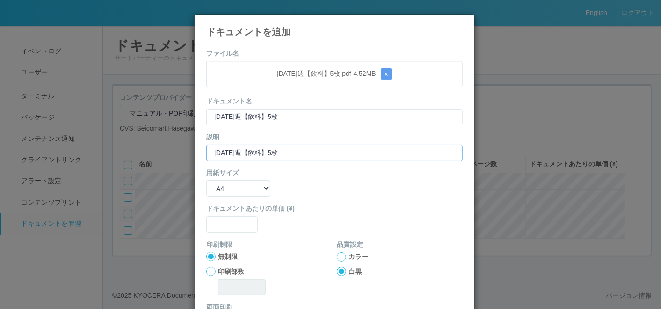
type input "[DATE]週【飲料】5枚"
drag, startPoint x: 226, startPoint y: 187, endPoint x: 235, endPoint y: 197, distance: 14.3
click at [227, 190] on select "B5 A4 B4 A3" at bounding box center [238, 188] width 64 height 16
select select "A3"
click at [206, 180] on select "B5 A4 B4 A3" at bounding box center [238, 188] width 64 height 16
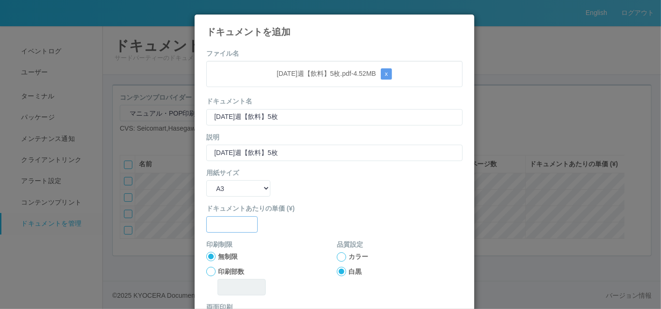
click at [225, 227] on input "text" at bounding box center [231, 224] width 51 height 16
type input "0"
click at [337, 255] on div at bounding box center [341, 256] width 9 height 9
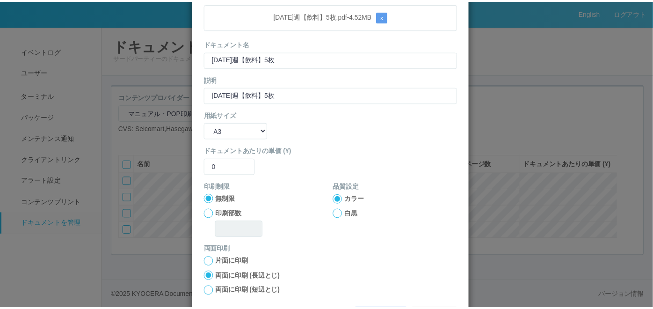
scroll to position [93, 0]
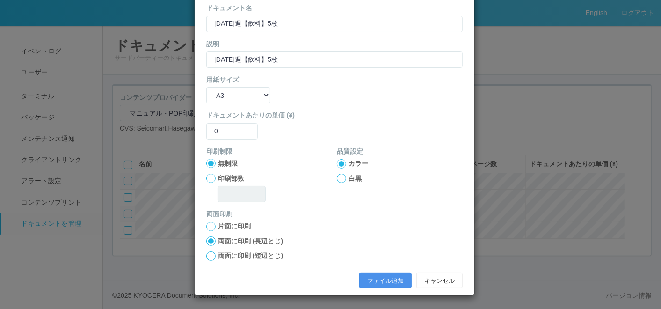
click at [371, 281] on button "ファイル追加" at bounding box center [385, 281] width 52 height 16
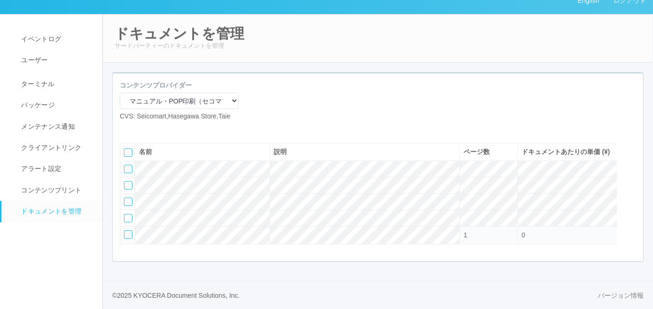
click at [127, 129] on icon at bounding box center [127, 129] width 0 height 0
select select "A4"
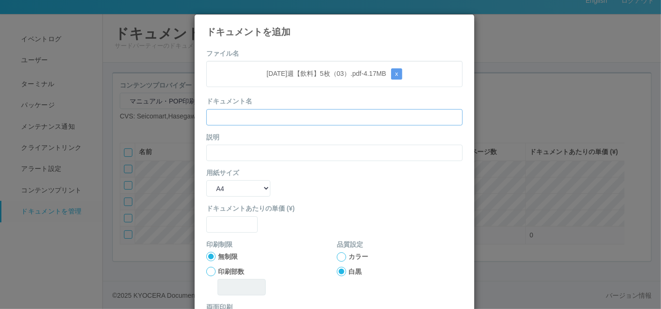
click at [250, 116] on input "text" at bounding box center [334, 117] width 256 height 16
paste input "[DATE]週【飲料】5枚（03）"
type input "[DATE]週【飲料】5枚（03）"
drag, startPoint x: 220, startPoint y: 151, endPoint x: 219, endPoint y: 158, distance: 7.5
click at [220, 151] on input "text" at bounding box center [334, 153] width 256 height 16
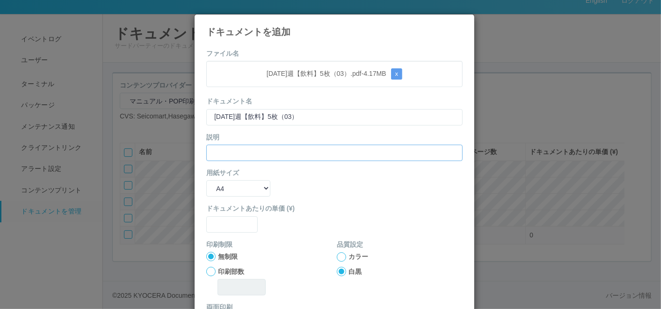
paste input "[DATE]週【飲料】5枚（03）"
type input "[DATE]週【飲料】5枚（03）"
drag, startPoint x: 220, startPoint y: 186, endPoint x: 222, endPoint y: 196, distance: 10.8
click at [220, 186] on select "B5 A4 B4 A3" at bounding box center [238, 188] width 64 height 16
select select "A3"
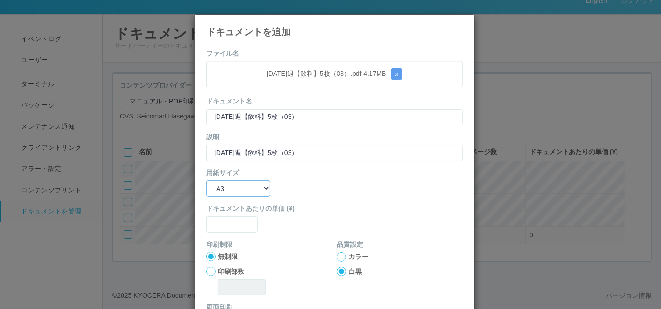
click at [206, 180] on select "B5 A4 B4 A3" at bounding box center [238, 188] width 64 height 16
click at [227, 234] on form "ファイル名 [DATE]週【飲料】5枚（03）.pdf - 4.17 MB x ドキュメント名 [DATE]週【飲料】5枚（03） 説明 [DATE]週【飲料…" at bounding box center [334, 217] width 256 height 337
click at [227, 219] on input "text" at bounding box center [231, 224] width 51 height 16
type input "0"
click at [337, 255] on div at bounding box center [341, 256] width 9 height 9
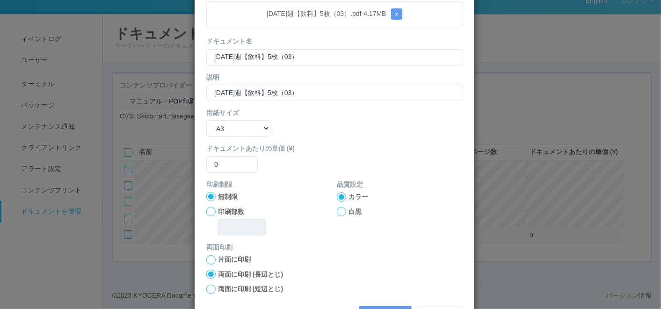
scroll to position [93, 0]
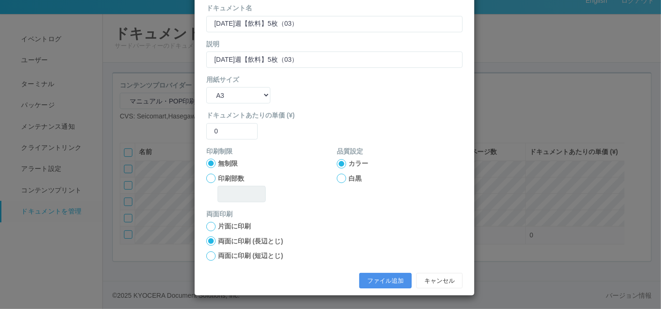
click at [375, 278] on button "ファイル追加" at bounding box center [385, 281] width 52 height 16
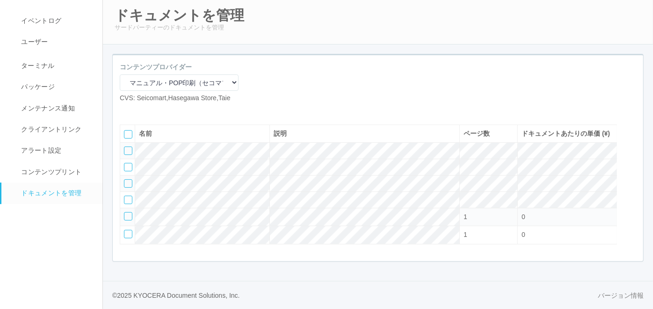
click at [127, 110] on icon at bounding box center [127, 110] width 0 height 0
select select "A4"
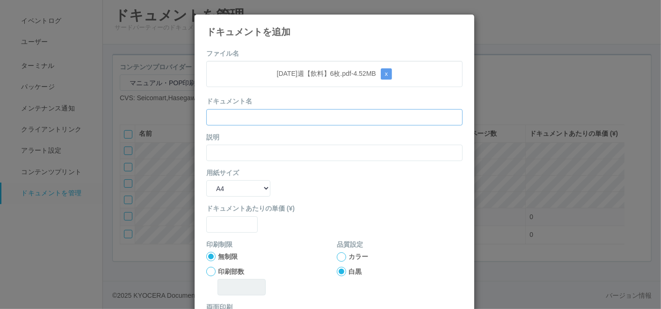
click at [230, 110] on input "text" at bounding box center [334, 117] width 256 height 16
paste input "[DATE]週【飲料】6枚"
type input "[DATE]週【飲料】6枚"
click at [222, 146] on input "text" at bounding box center [334, 153] width 256 height 16
paste input "[DATE]週【飲料】6枚"
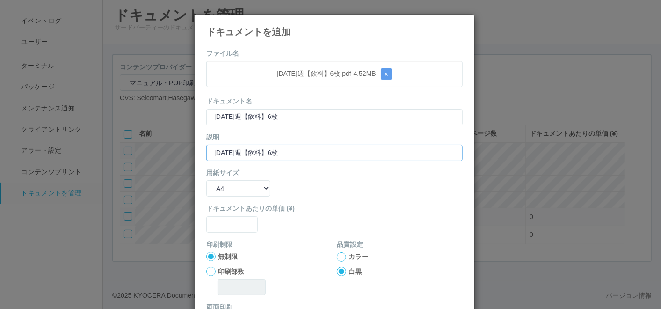
type input "[DATE]週【飲料】6枚"
drag, startPoint x: 222, startPoint y: 186, endPoint x: 223, endPoint y: 197, distance: 11.3
click at [222, 186] on select "B5 A4 B4 A3" at bounding box center [238, 188] width 64 height 16
select select "A3"
click at [206, 180] on select "B5 A4 B4 A3" at bounding box center [238, 188] width 64 height 16
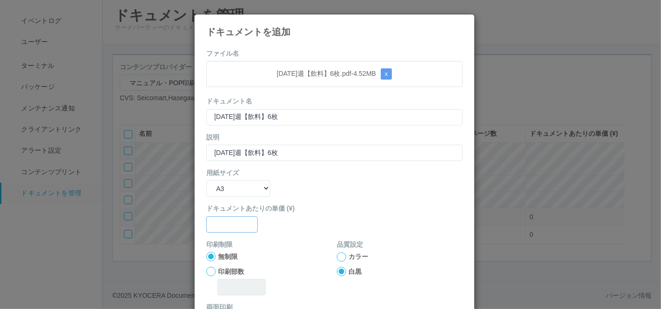
click at [230, 220] on input "text" at bounding box center [231, 224] width 51 height 16
type input "0"
click at [339, 255] on div at bounding box center [341, 256] width 9 height 9
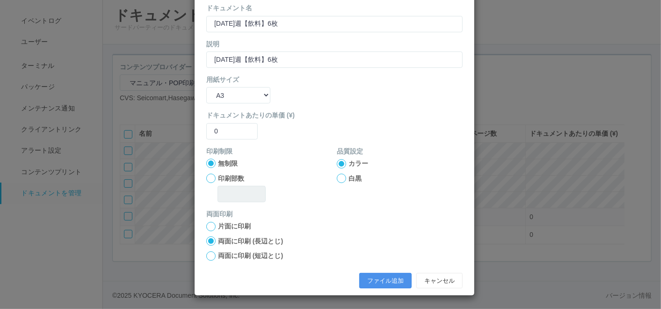
click at [372, 275] on button "ファイル追加" at bounding box center [385, 281] width 52 height 16
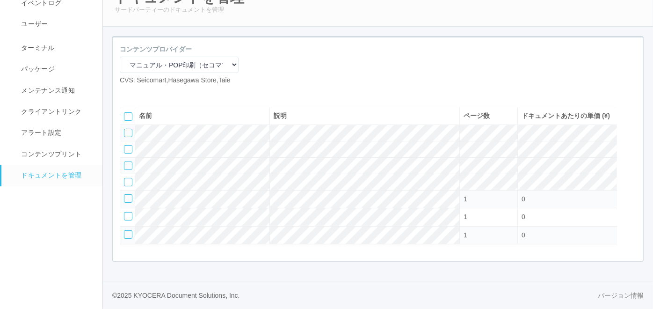
scroll to position [79, 0]
click at [141, 93] on icon at bounding box center [141, 93] width 0 height 0
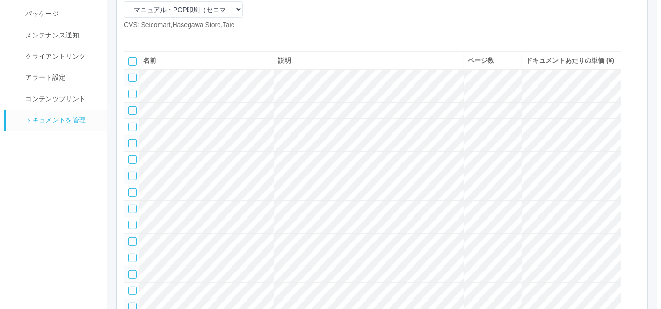
scroll to position [119, 0]
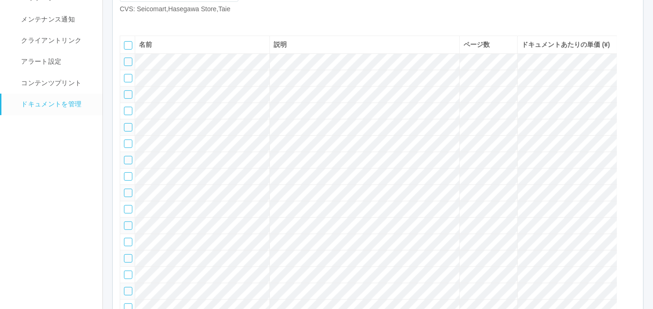
click at [127, 22] on icon at bounding box center [127, 22] width 0 height 0
select select "A4"
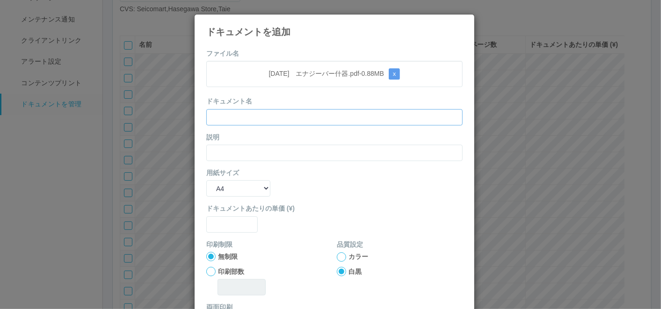
drag, startPoint x: 232, startPoint y: 111, endPoint x: 226, endPoint y: 123, distance: 13.6
click at [232, 112] on input "text" at bounding box center [334, 117] width 256 height 16
paste input "[DATE]　エナジーバー什器"
type input "[DATE]　エナジーバー什器"
click at [222, 147] on input "text" at bounding box center [334, 153] width 256 height 16
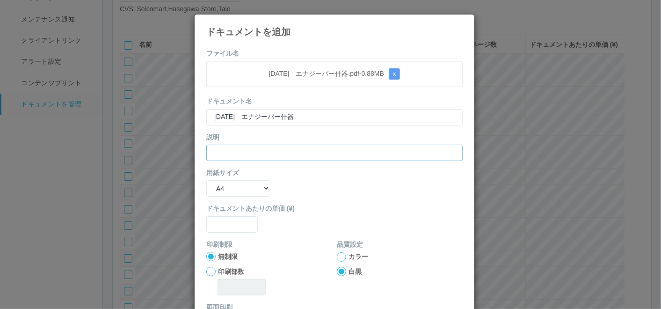
paste input "[DATE]　エナジーバー什器"
type input "[DATE]　エナジーバー什器"
drag, startPoint x: 221, startPoint y: 189, endPoint x: 222, endPoint y: 197, distance: 8.0
click at [221, 189] on select "B5 A4 B4 A3" at bounding box center [238, 188] width 64 height 16
select select "A3"
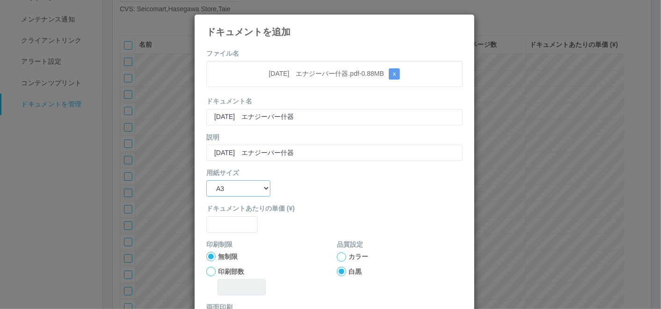
click at [206, 180] on select "B5 A4 B4 A3" at bounding box center [238, 188] width 64 height 16
click at [218, 235] on form "ファイル名 [DATE]　エナジーバー什器.pdf - 0.88 MB x ドキュメント名 [DATE]　エナジーバー什器 説明 [DATE]　エナジーバー什…" at bounding box center [334, 217] width 256 height 337
click at [220, 225] on input "text" at bounding box center [231, 224] width 51 height 16
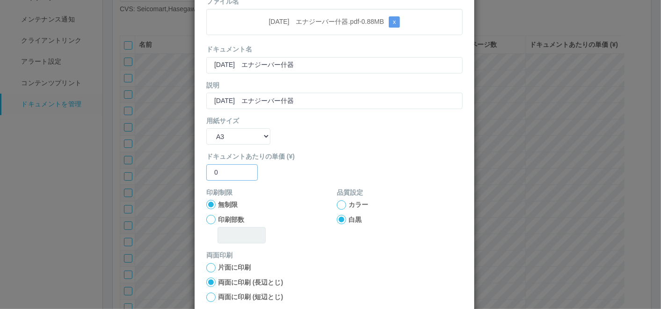
type input "0"
click at [339, 202] on div at bounding box center [341, 204] width 9 height 9
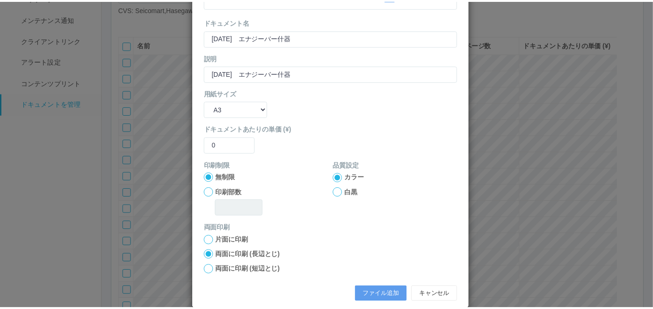
scroll to position [93, 0]
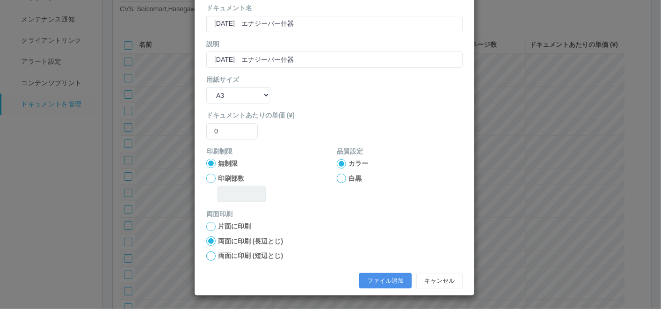
click at [379, 275] on button "ファイル追加" at bounding box center [385, 281] width 52 height 16
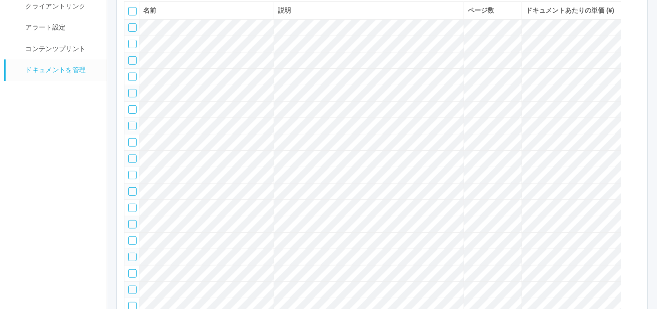
scroll to position [137, 0]
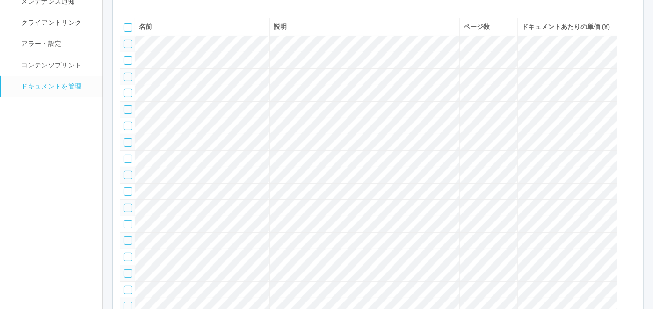
click at [127, 4] on icon at bounding box center [127, 4] width 0 height 0
select select "A4"
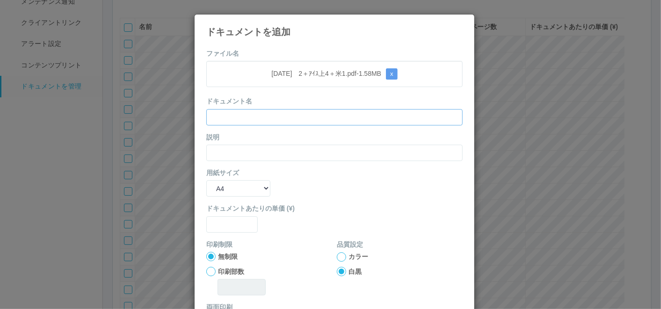
click at [318, 116] on input "text" at bounding box center [334, 117] width 256 height 16
paste input "[DATE]　2＋ｱｲｽ上4＋米1"
type input "[DATE]　2＋ｱｲｽ上4＋米1"
click at [232, 148] on input "text" at bounding box center [334, 153] width 256 height 16
paste input "[DATE]　2＋ｱｲｽ上4＋米1"
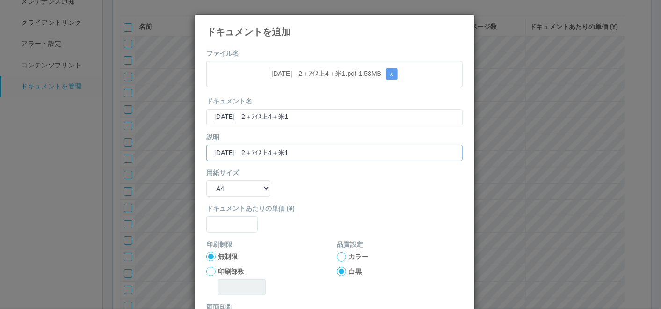
type input "[DATE]　2＋ｱｲｽ上4＋米1"
click at [228, 189] on select "B5 A4 B4 A3" at bounding box center [238, 188] width 64 height 16
select select "A3"
click at [206, 180] on select "B5 A4 B4 A3" at bounding box center [238, 188] width 64 height 16
click at [229, 225] on input "text" at bounding box center [231, 224] width 51 height 16
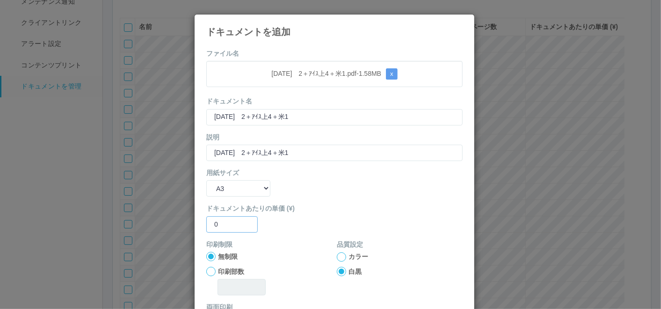
type input "0"
click at [338, 253] on div at bounding box center [341, 256] width 9 height 9
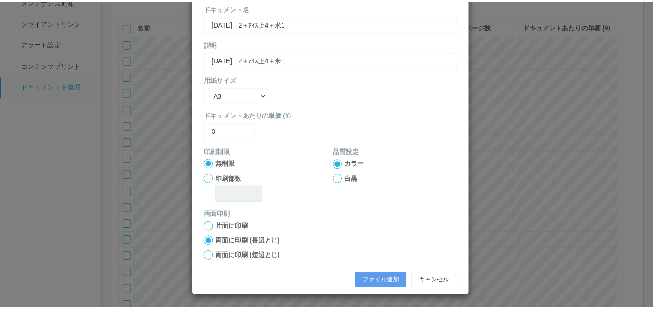
scroll to position [93, 0]
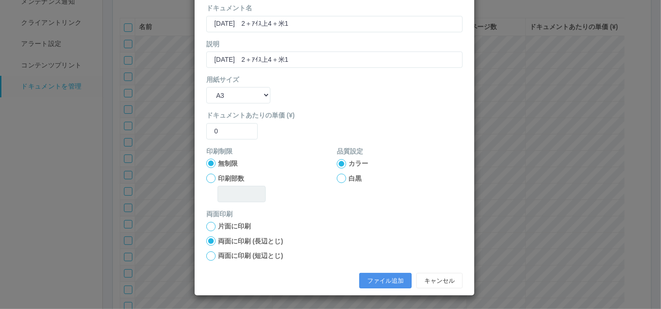
click at [374, 279] on button "ファイル追加" at bounding box center [385, 281] width 52 height 16
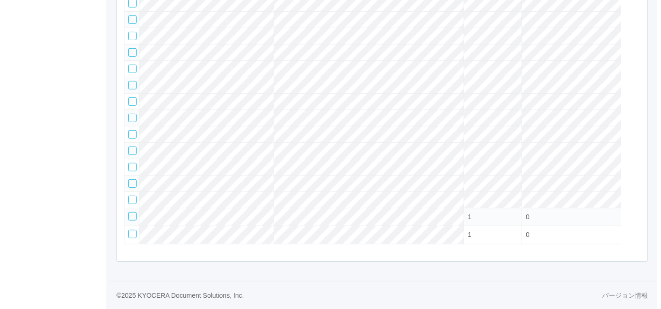
scroll to position [103, 0]
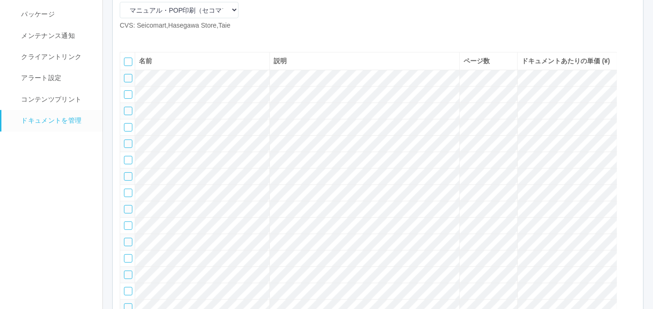
click at [127, 38] on icon at bounding box center [127, 38] width 0 height 0
select select "A4"
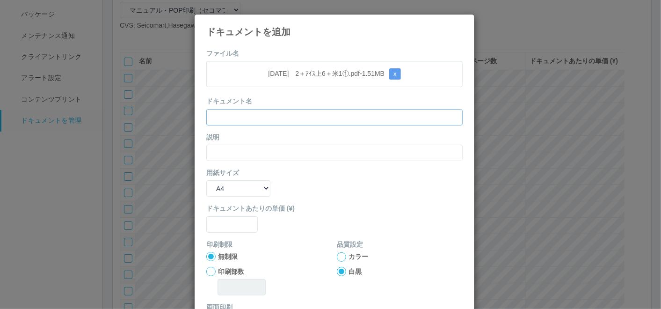
click at [231, 119] on input "text" at bounding box center [334, 117] width 256 height 16
paste input "[DATE]　2＋ｱｲｽ上6＋米1①"
type input "[DATE]　2＋ｱｲｽ上6＋米1①"
click at [221, 147] on input "text" at bounding box center [334, 153] width 256 height 16
paste input "[DATE]　2＋ｱｲｽ上6＋米1①"
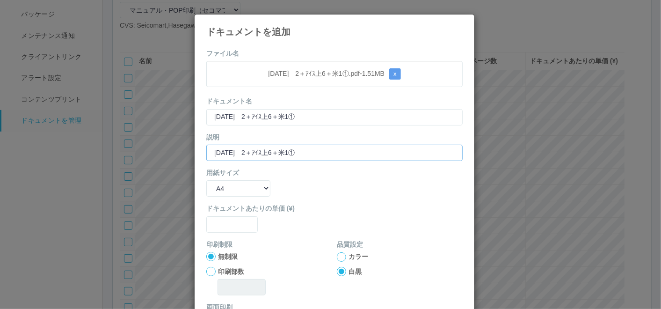
type input "[DATE]　2＋ｱｲｽ上6＋米1①"
drag, startPoint x: 222, startPoint y: 185, endPoint x: 229, endPoint y: 196, distance: 13.0
click at [222, 185] on select "B5 A4 B4 A3" at bounding box center [238, 188] width 64 height 16
select select "A3"
click at [206, 180] on select "B5 A4 B4 A3" at bounding box center [238, 188] width 64 height 16
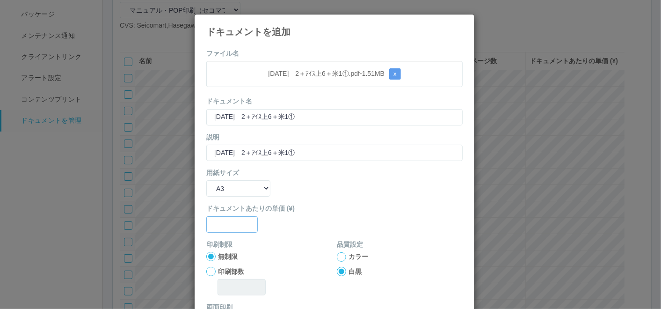
click at [234, 219] on input "text" at bounding box center [231, 224] width 51 height 16
type input "0"
click at [338, 258] on div at bounding box center [341, 256] width 9 height 9
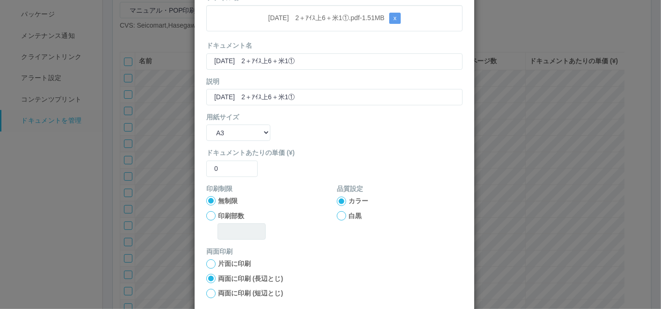
scroll to position [93, 0]
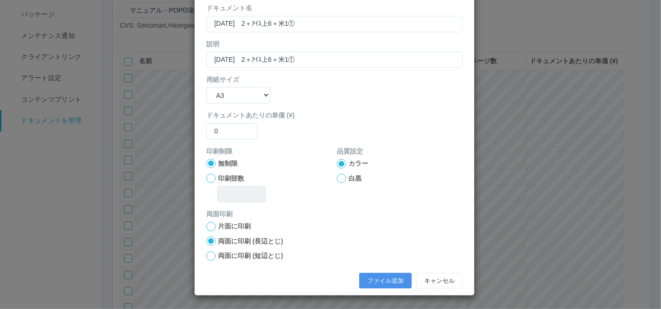
click at [373, 281] on button "ファイル追加" at bounding box center [385, 281] width 52 height 16
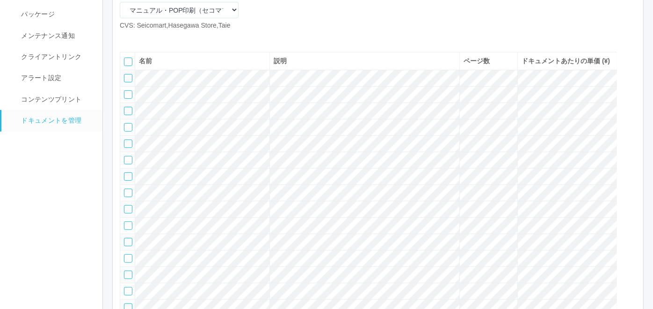
click at [127, 38] on icon at bounding box center [127, 38] width 0 height 0
select select "A4"
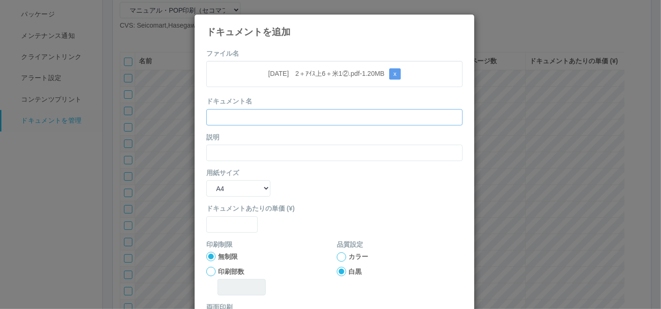
click at [308, 117] on input "text" at bounding box center [334, 117] width 256 height 16
paste input "[DATE]　2＋ｱｲｽ上6＋米1②"
type input "[DATE]　2＋ｱｲｽ上6＋米1②"
click at [249, 148] on input "text" at bounding box center [334, 153] width 256 height 16
paste input "[DATE]　2＋ｱｲｽ上6＋米1②"
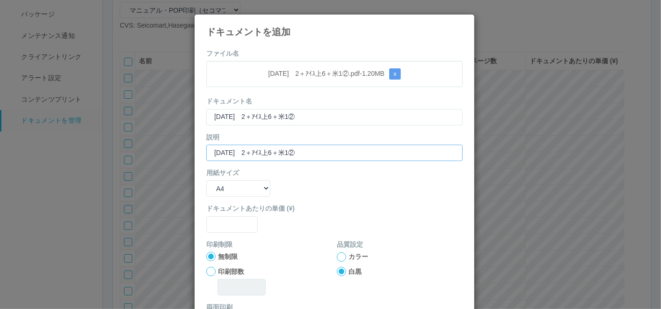
type input "[DATE]　2＋ｱｲｽ上6＋米1②"
drag, startPoint x: 235, startPoint y: 186, endPoint x: 235, endPoint y: 196, distance: 9.8
click at [235, 186] on select "B5 A4 B4 A3" at bounding box center [238, 188] width 64 height 16
select select "A3"
click at [206, 180] on select "B5 A4 B4 A3" at bounding box center [238, 188] width 64 height 16
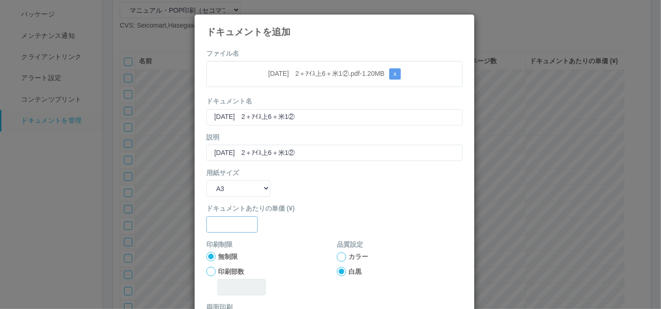
click at [225, 216] on input "text" at bounding box center [231, 224] width 51 height 16
type input "0"
click at [337, 259] on div at bounding box center [341, 256] width 9 height 9
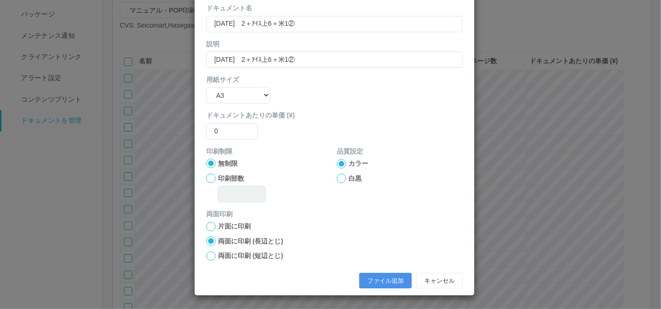
click at [372, 281] on button "ファイル追加" at bounding box center [385, 281] width 52 height 16
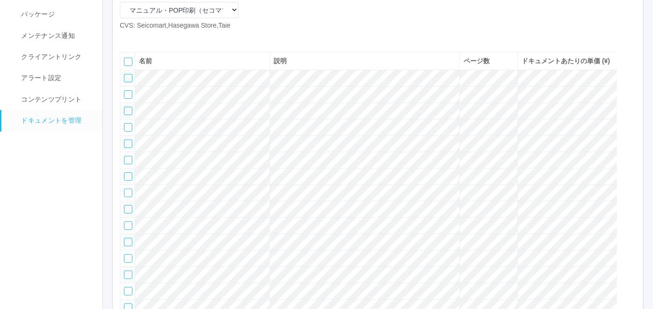
click at [127, 38] on icon at bounding box center [127, 38] width 0 height 0
select select "A4"
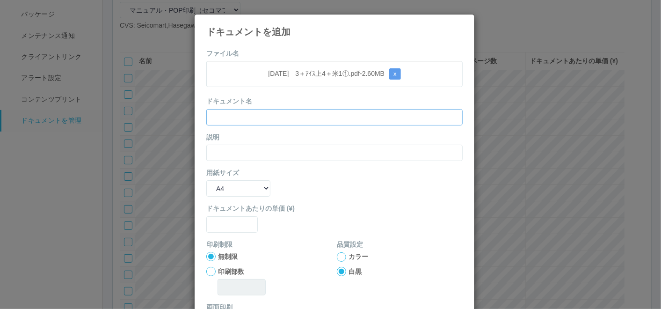
click at [328, 111] on input "text" at bounding box center [334, 117] width 256 height 16
paste input "[DATE]　3＋ｱｲｽ上4＋米1①"
type input "[DATE]　3＋ｱｲｽ上4＋米1①"
click at [285, 146] on input "text" at bounding box center [334, 153] width 256 height 16
paste input "[DATE]　3＋ｱｲｽ上4＋米1①"
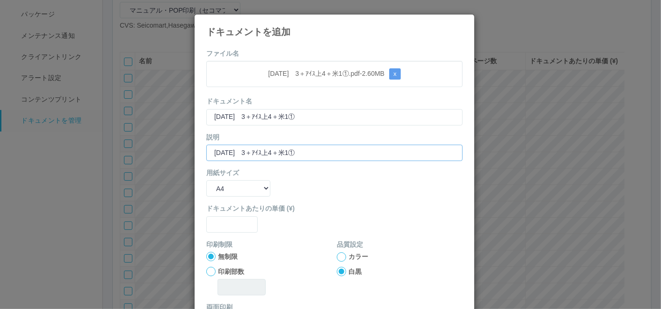
type input "[DATE]　3＋ｱｲｽ上4＋米1①"
click at [238, 180] on select "B5 A4 B4 A3" at bounding box center [238, 188] width 64 height 16
select select "A3"
click at [206, 180] on select "B5 A4 B4 A3" at bounding box center [238, 188] width 64 height 16
click at [228, 218] on input "text" at bounding box center [231, 224] width 51 height 16
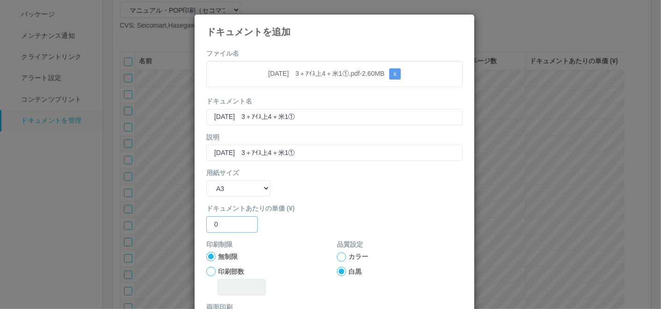
type input "0"
click at [339, 258] on div at bounding box center [341, 256] width 9 height 9
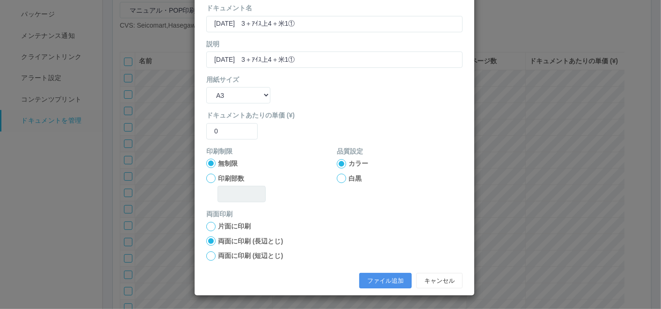
click at [368, 281] on button "ファイル追加" at bounding box center [385, 281] width 52 height 16
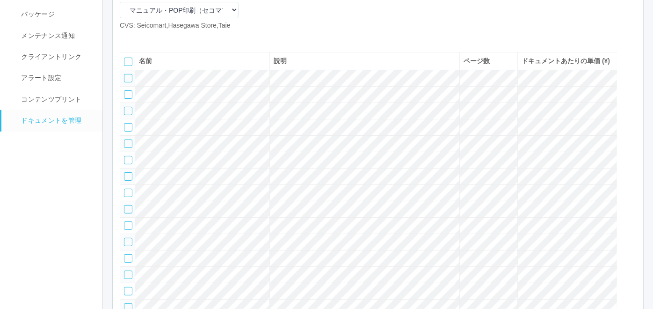
click at [127, 38] on icon at bounding box center [127, 38] width 0 height 0
select select "A4"
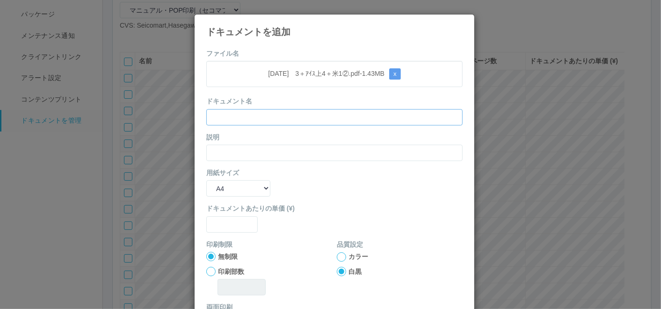
click at [286, 122] on input "text" at bounding box center [334, 117] width 256 height 16
paste input "[DATE]　3＋ｱｲｽ上4＋米1②"
type input "[DATE]　3＋ｱｲｽ上4＋米1②"
click at [257, 142] on div "説明" at bounding box center [334, 146] width 256 height 29
click at [256, 149] on input "text" at bounding box center [334, 153] width 256 height 16
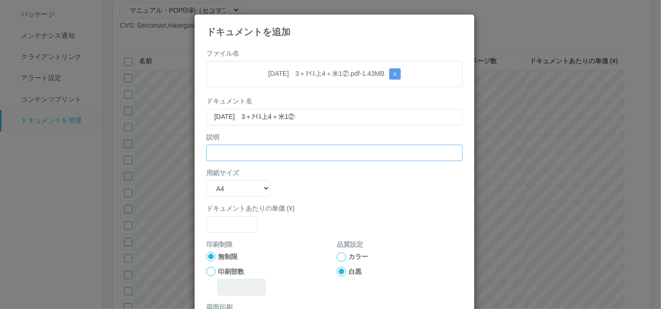
paste input "[DATE]　3＋ｱｲｽ上4＋米1②"
type input "[DATE]　3＋ｱｲｽ上4＋米1②"
click at [242, 184] on select "B5 A4 B4 A3" at bounding box center [238, 188] width 64 height 16
select select "A3"
click at [206, 180] on select "B5 A4 B4 A3" at bounding box center [238, 188] width 64 height 16
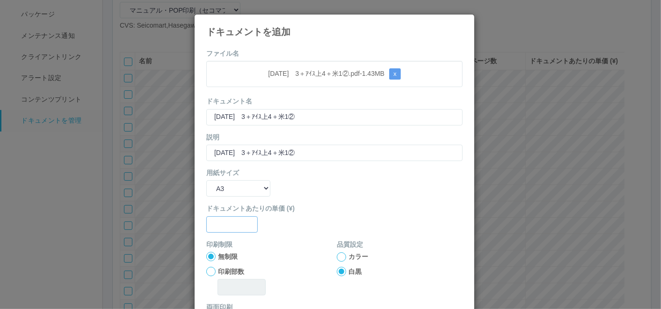
click at [228, 231] on input "text" at bounding box center [231, 224] width 51 height 16
type input "0"
click at [338, 255] on div at bounding box center [341, 256] width 9 height 9
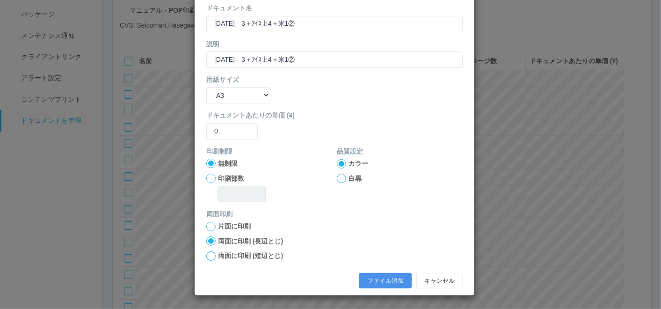
click at [378, 281] on button "ファイル追加" at bounding box center [385, 281] width 52 height 16
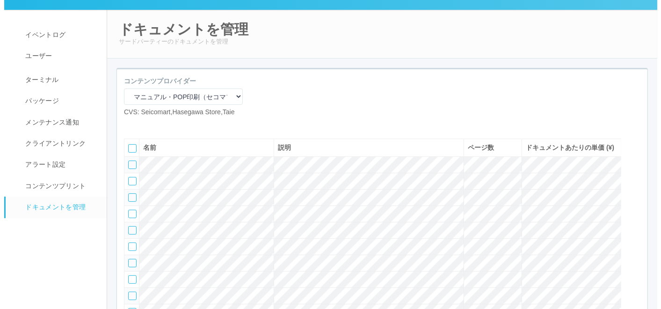
scroll to position [0, 0]
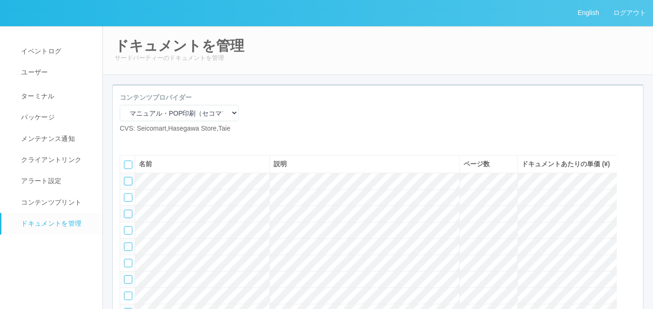
click at [127, 141] on icon at bounding box center [127, 141] width 0 height 0
select select "A4"
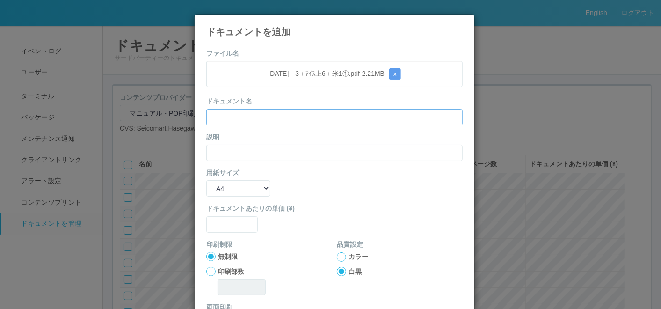
click at [266, 116] on input "text" at bounding box center [334, 117] width 256 height 16
paste input "[DATE]　3＋ｱｲｽ上6＋米1①"
type input "[DATE]　3＋ｱｲｽ上6＋米1①"
click at [253, 152] on input "text" at bounding box center [334, 153] width 256 height 16
paste input "[DATE]　3＋ｱｲｽ上6＋米1①"
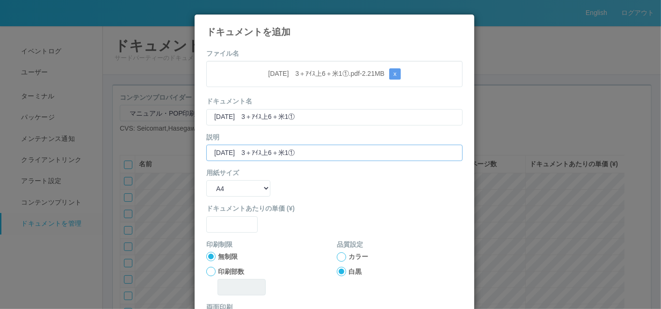
type input "[DATE]　3＋ｱｲｽ上6＋米1①"
click at [221, 184] on select "B5 A4 B4 A3" at bounding box center [238, 188] width 64 height 16
select select "A3"
click at [206, 180] on select "B5 A4 B4 A3" at bounding box center [238, 188] width 64 height 16
click at [225, 217] on input "text" at bounding box center [231, 224] width 51 height 16
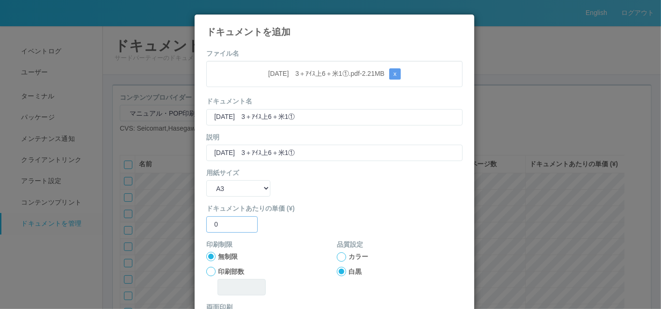
type input "0"
click at [339, 261] on div "カラー" at bounding box center [400, 257] width 126 height 10
click at [337, 254] on div at bounding box center [341, 256] width 9 height 9
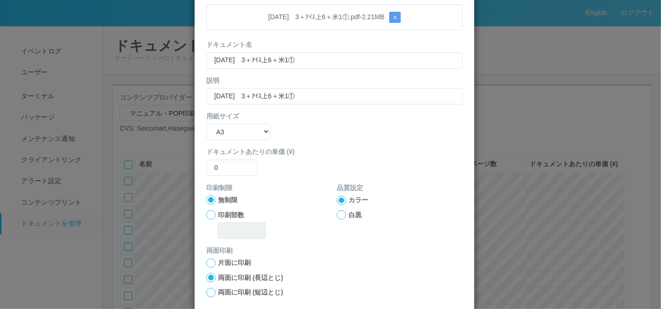
scroll to position [93, 0]
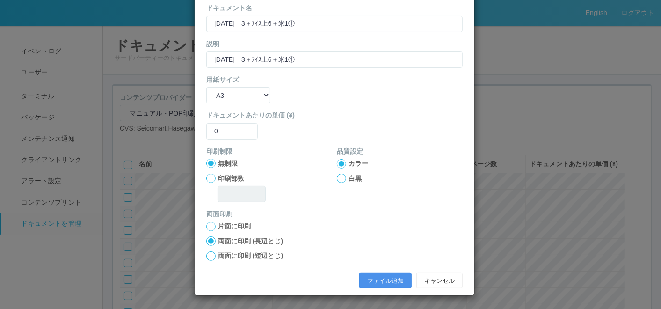
click at [372, 280] on button "ファイル追加" at bounding box center [385, 281] width 52 height 16
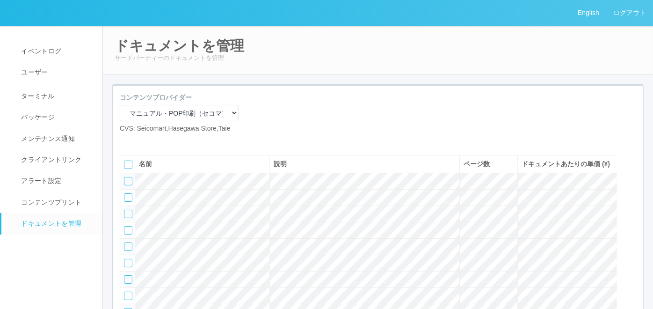
click at [127, 141] on icon at bounding box center [127, 141] width 0 height 0
select select "A4"
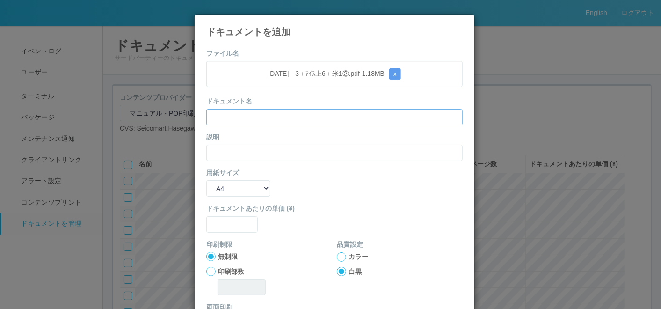
click at [291, 118] on input "text" at bounding box center [334, 117] width 256 height 16
paste input "[DATE]　3＋ｱｲｽ上6＋米1②"
type input "[DATE]　3＋ｱｲｽ上6＋米1②"
click at [248, 151] on input "text" at bounding box center [334, 153] width 256 height 16
paste input "[DATE]　3＋ｱｲｽ上6＋米1②"
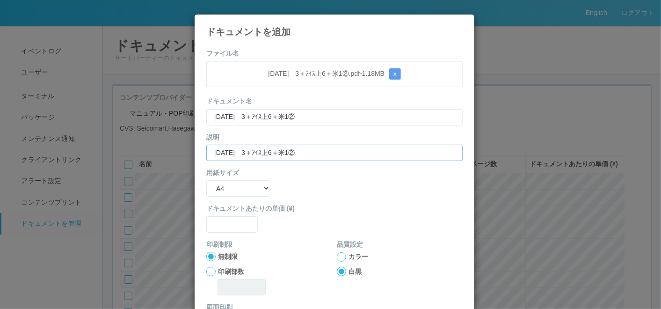
type input "[DATE]　3＋ｱｲｽ上6＋米1②"
click at [231, 182] on select "B5 A4 B4 A3" at bounding box center [238, 188] width 64 height 16
select select "A3"
click at [206, 180] on select "B5 A4 B4 A3" at bounding box center [238, 188] width 64 height 16
click at [232, 223] on input "text" at bounding box center [231, 224] width 51 height 16
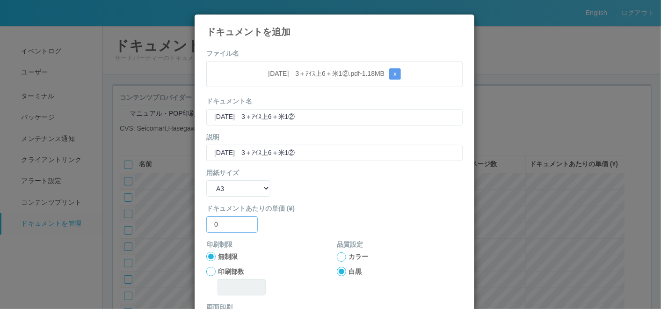
type input "0"
click at [339, 252] on div at bounding box center [341, 256] width 9 height 9
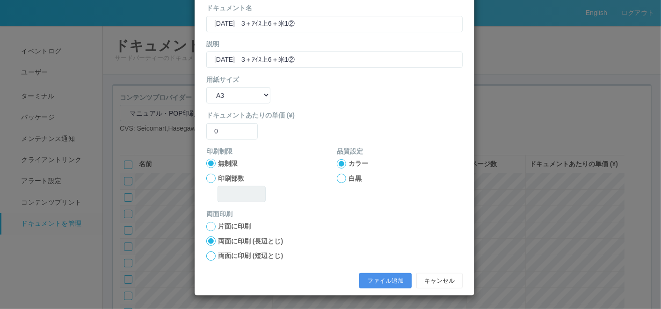
click at [380, 275] on button "ファイル追加" at bounding box center [385, 281] width 52 height 16
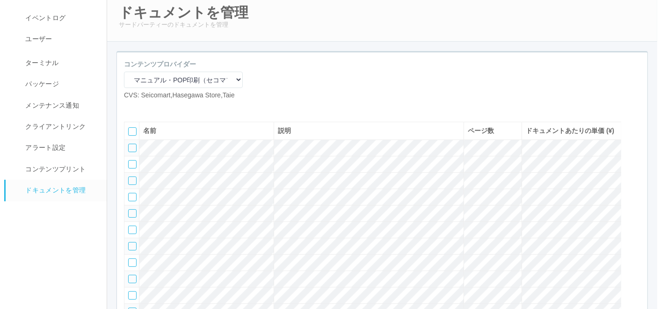
scroll to position [0, 0]
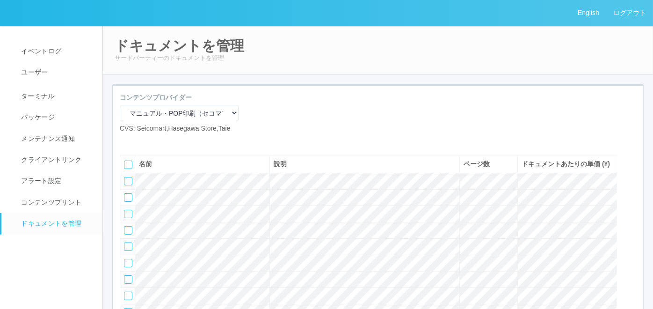
click at [127, 141] on icon at bounding box center [127, 141] width 0 height 0
select select "A4"
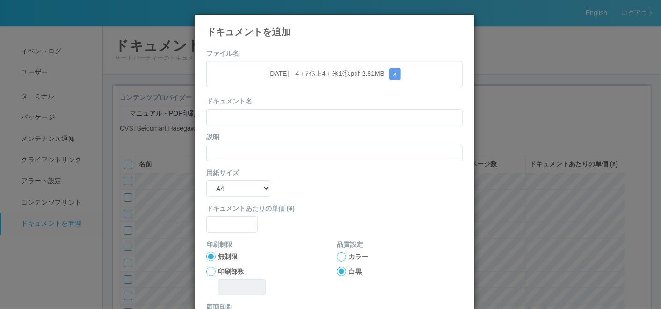
drag, startPoint x: 303, startPoint y: 71, endPoint x: 299, endPoint y: 75, distance: 6.0
click at [303, 70] on p "[DATE]　4＋ｱｲｽ上4＋米1①.pdf - 2.81 MB x" at bounding box center [334, 73] width 241 height 11
click at [262, 121] on input "text" at bounding box center [334, 117] width 256 height 16
paste input "[DATE]　4＋ｱｲｽ上4＋米1①"
type input "[DATE]　4＋ｱｲｽ上4＋米1①"
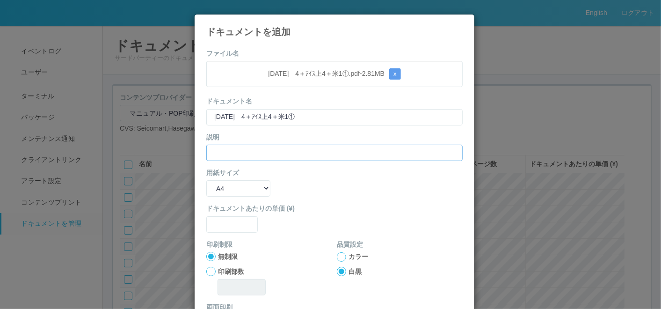
click at [225, 151] on input "text" at bounding box center [334, 153] width 256 height 16
paste input "[DATE]　4＋ｱｲｽ上4＋米1①"
type input "[DATE]　4＋ｱｲｽ上4＋米1①"
drag, startPoint x: 226, startPoint y: 181, endPoint x: 230, endPoint y: 197, distance: 16.3
click at [227, 181] on select "B5 A4 B4 A3" at bounding box center [238, 188] width 64 height 16
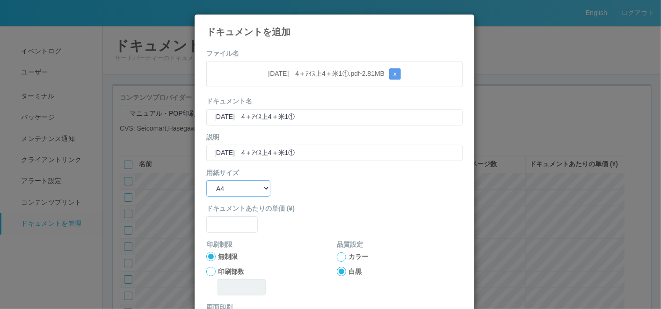
select select "A3"
click at [206, 180] on select "B5 A4 B4 A3" at bounding box center [238, 188] width 64 height 16
click at [229, 222] on input "text" at bounding box center [231, 224] width 51 height 16
type input "0"
click at [339, 255] on div at bounding box center [341, 256] width 9 height 9
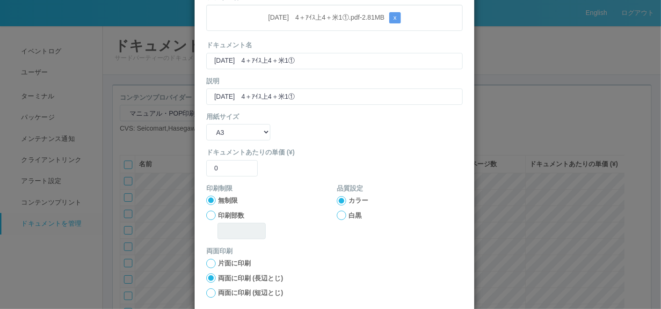
scroll to position [93, 0]
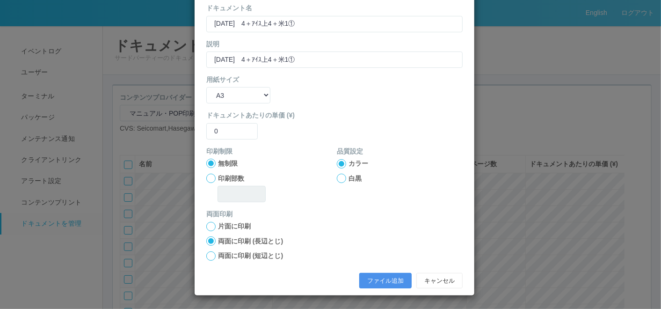
click at [362, 282] on button "ファイル追加" at bounding box center [385, 281] width 52 height 16
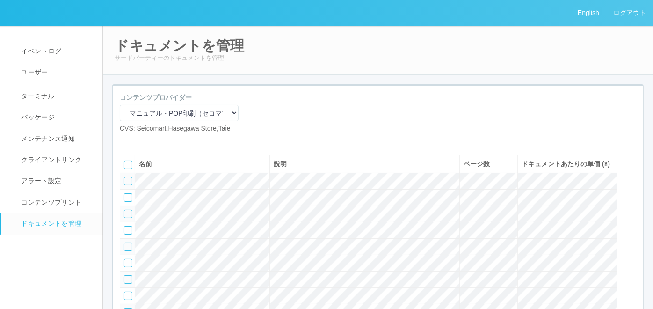
click at [127, 141] on icon at bounding box center [127, 141] width 0 height 0
select select "A4"
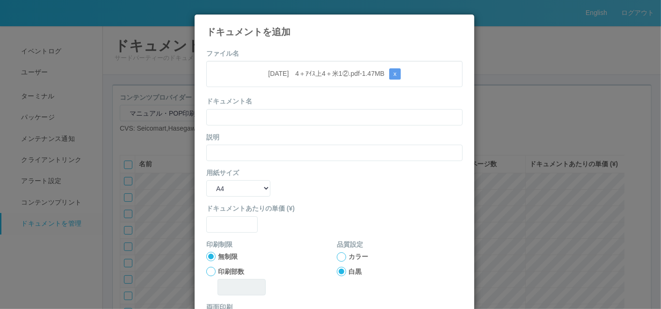
click at [310, 65] on div "[DATE]　4＋ｱｲｽ上4＋米1②.pdf - 1.47 MB x" at bounding box center [334, 74] width 256 height 26
click at [261, 115] on input "text" at bounding box center [334, 117] width 256 height 16
paste input "[DATE]　4＋ｱｲｽ上4＋米1②"
type input "[DATE]　4＋ｱｲｽ上4＋米1②"
click at [231, 148] on input "text" at bounding box center [334, 153] width 256 height 16
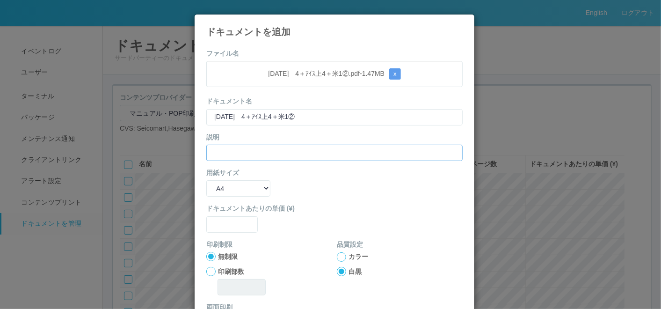
paste input "[DATE]　4＋ｱｲｽ上4＋米1②"
type input "[DATE]　4＋ｱｲｽ上4＋米1②"
drag, startPoint x: 217, startPoint y: 186, endPoint x: 218, endPoint y: 196, distance: 10.8
click at [217, 186] on select "B5 A4 B4 A3" at bounding box center [238, 188] width 64 height 16
select select "A3"
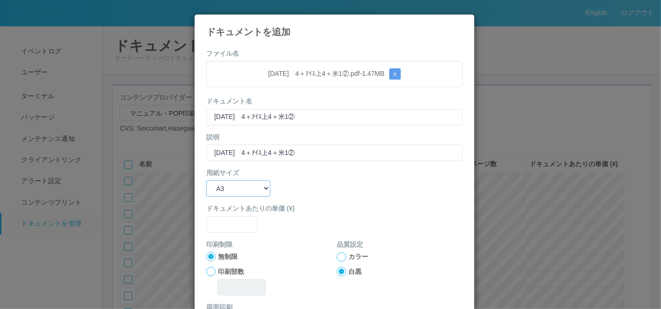
click at [206, 180] on select "B5 A4 B4 A3" at bounding box center [238, 188] width 64 height 16
click at [225, 216] on input "text" at bounding box center [231, 224] width 51 height 16
type input "0"
click at [337, 255] on div at bounding box center [341, 256] width 9 height 9
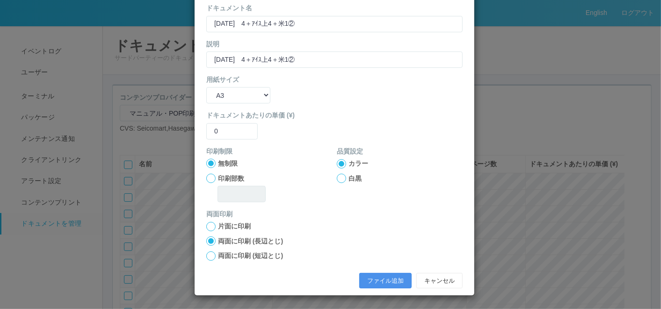
click at [359, 275] on button "ファイル追加" at bounding box center [385, 281] width 52 height 16
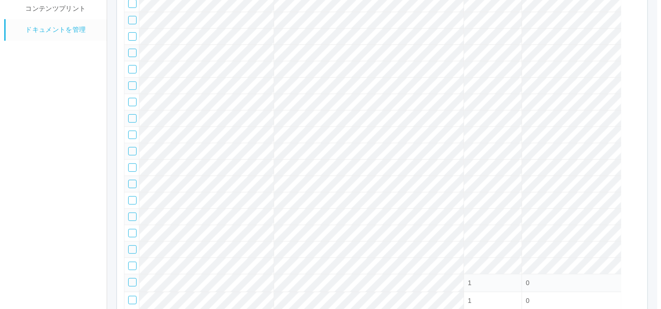
scroll to position [38, 0]
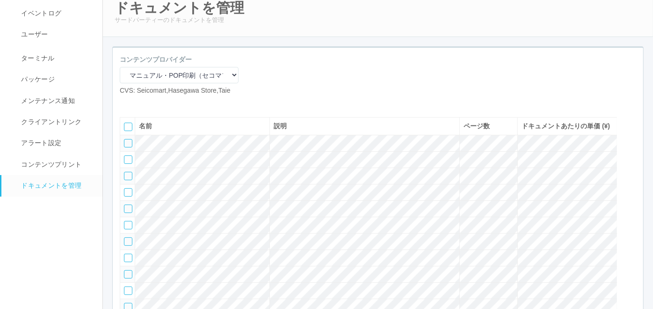
click at [127, 103] on icon at bounding box center [127, 103] width 0 height 0
select select "A4"
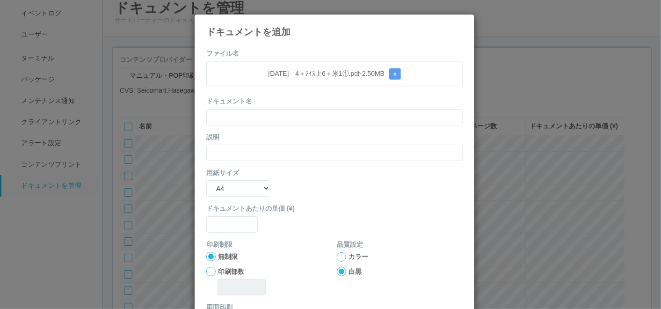
drag, startPoint x: 356, startPoint y: 55, endPoint x: 336, endPoint y: 88, distance: 39.1
click at [356, 55] on form "ファイル名 [DATE]　4＋ｱｲｽ上6＋米1①.pdf - 2.50 MB x ドキュメント名 説明 用紙サイズ B5 A4 B4 A3 ドキュメントあたり…" at bounding box center [334, 217] width 256 height 337
click at [297, 117] on input "text" at bounding box center [334, 117] width 256 height 16
paste input "[DATE]　4＋ｱｲｽ上6＋米1①"
type input "[DATE]　4＋ｱｲｽ上6＋米1①"
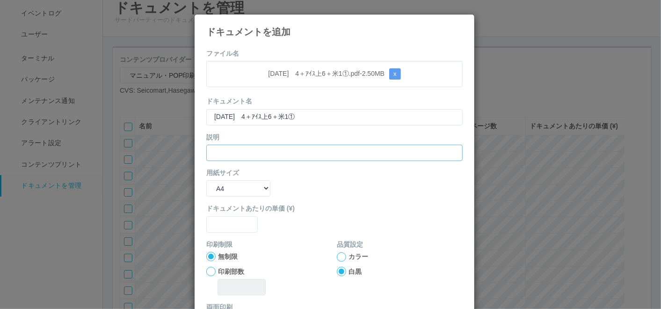
click at [259, 148] on input "text" at bounding box center [334, 153] width 256 height 16
paste input "[DATE]　4＋ｱｲｽ上6＋米1①"
type input "[DATE]　4＋ｱｲｽ上6＋米1①"
drag, startPoint x: 240, startPoint y: 184, endPoint x: 243, endPoint y: 196, distance: 12.5
click at [240, 184] on select "B5 A4 B4 A3" at bounding box center [238, 188] width 64 height 16
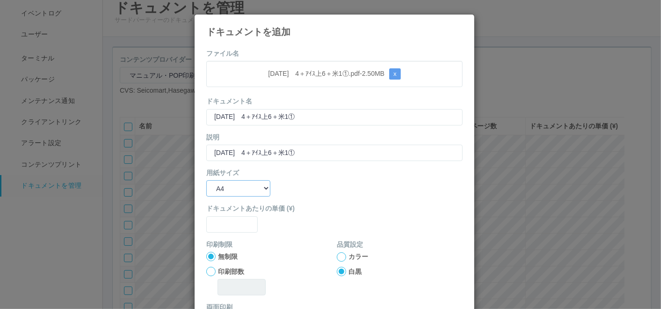
select select "A3"
click at [206, 180] on select "B5 A4 B4 A3" at bounding box center [238, 188] width 64 height 16
click at [225, 217] on input "text" at bounding box center [231, 224] width 51 height 16
type input "0"
click at [342, 255] on div "カラー" at bounding box center [400, 257] width 126 height 10
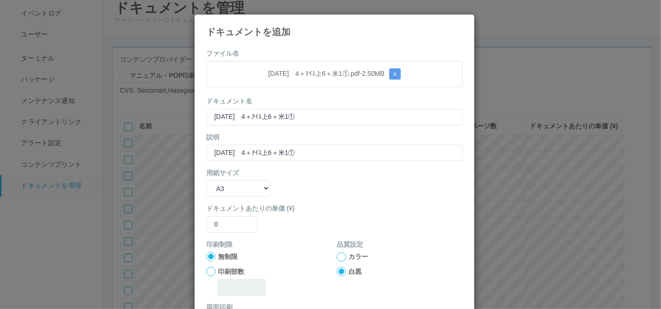
click at [337, 258] on div at bounding box center [341, 256] width 9 height 9
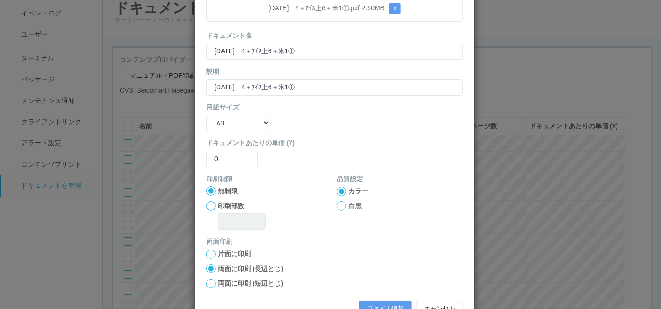
scroll to position [93, 0]
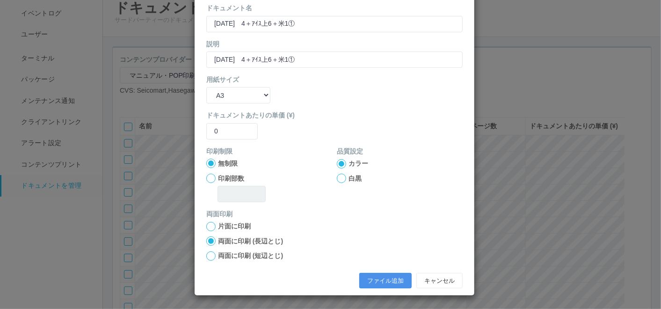
click at [369, 275] on button "ファイル追加" at bounding box center [385, 281] width 52 height 16
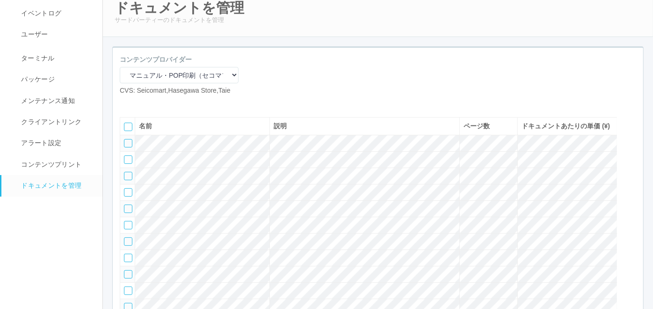
click at [127, 103] on icon at bounding box center [127, 103] width 0 height 0
select select "A4"
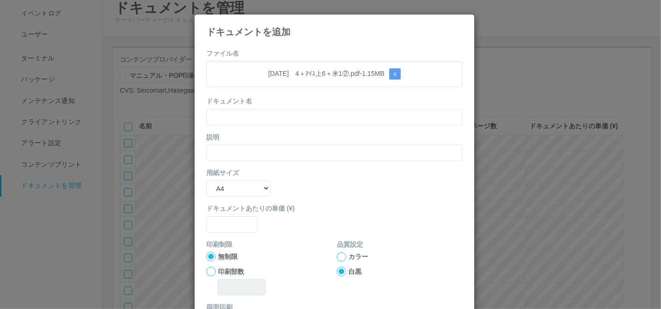
click at [263, 61] on div "[DATE]　4＋ｱｲｽ上6＋米1②.pdf - 1.15 MB x" at bounding box center [334, 74] width 256 height 26
click at [254, 116] on input "text" at bounding box center [334, 117] width 256 height 16
paste input "[DATE]　4＋ｱｲｽ上6＋米1②"
type input "[DATE]　4＋ｱｲｽ上6＋米1②"
click at [243, 148] on input "text" at bounding box center [334, 153] width 256 height 16
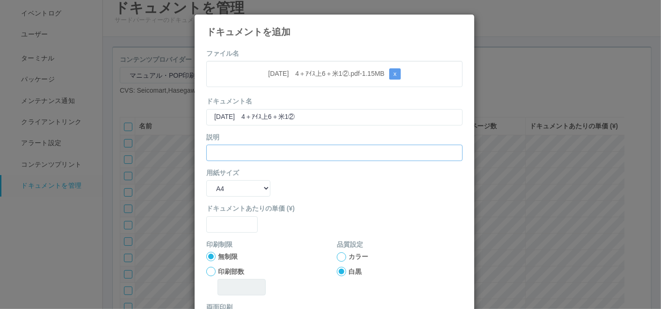
paste input "[DATE]　4＋ｱｲｽ上6＋米1②"
type input "[DATE]　4＋ｱｲｽ上6＋米1②"
drag, startPoint x: 237, startPoint y: 187, endPoint x: 237, endPoint y: 197, distance: 9.8
click at [237, 187] on select "B5 A4 B4 A3" at bounding box center [238, 188] width 64 height 16
select select "A3"
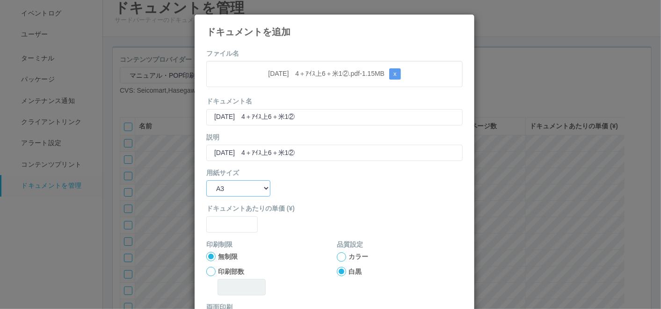
click at [206, 180] on select "B5 A4 B4 A3" at bounding box center [238, 188] width 64 height 16
click at [230, 223] on input "text" at bounding box center [231, 224] width 51 height 16
type input "0"
click at [337, 254] on div at bounding box center [341, 256] width 9 height 9
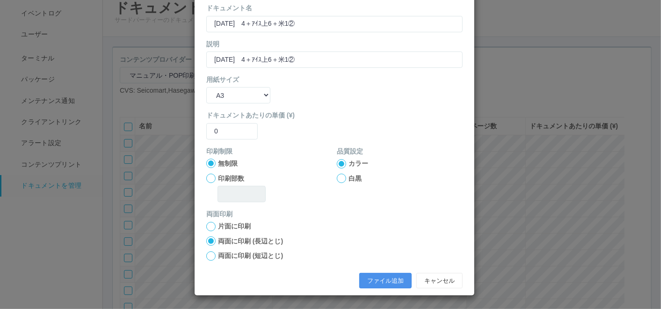
click at [367, 282] on button "ファイル追加" at bounding box center [385, 281] width 52 height 16
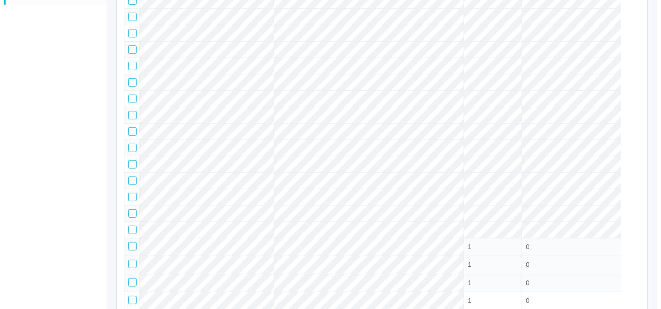
scroll to position [73, 0]
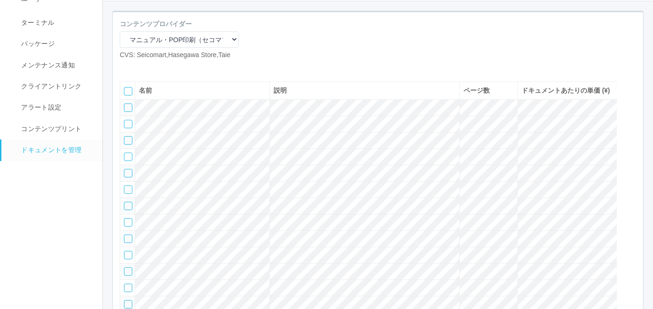
click at [127, 67] on icon at bounding box center [127, 67] width 0 height 0
select select "A4"
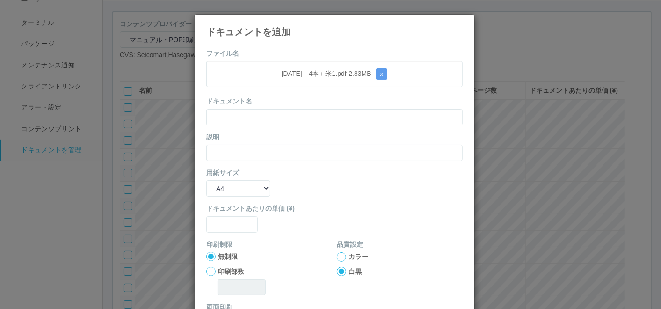
click at [368, 43] on div "ファイル名 [DATE]　4本＋米1.pdf - 2.83 MB x ドキュメント名 説明 用紙サイズ B5 A4 B4 A3 ドキュメントあたりの単価 (¥…" at bounding box center [335, 215] width 280 height 347
click at [310, 111] on input "text" at bounding box center [334, 117] width 256 height 16
paste input "[DATE]　4本＋米1"
type input "[DATE]　4本＋米1"
click at [251, 143] on div "説明" at bounding box center [334, 146] width 256 height 29
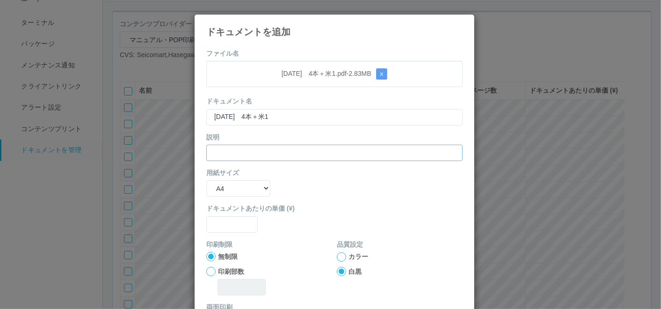
click at [235, 160] on form "ファイル名 [DATE]　4本＋米1.pdf - 2.83 MB x ドキュメント名 [DATE]　4本＋米1 説明 用紙サイズ B5 A4 B4 A3 ドキ…" at bounding box center [334, 217] width 256 height 337
paste input "[DATE]　4本＋米1"
type input "[DATE]　4本＋米1"
click at [238, 189] on select "B5 A4 B4 A3" at bounding box center [238, 188] width 64 height 16
select select "A3"
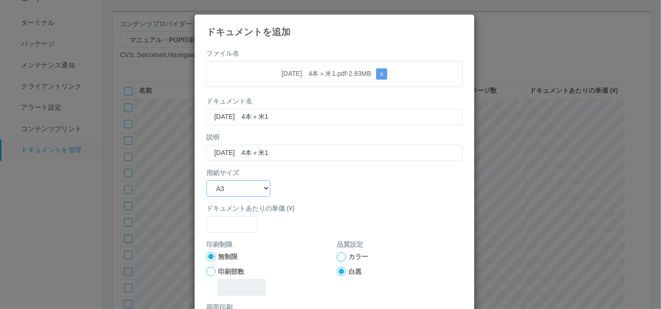
click at [206, 180] on select "B5 A4 B4 A3" at bounding box center [238, 188] width 64 height 16
click at [227, 225] on input "text" at bounding box center [231, 224] width 51 height 16
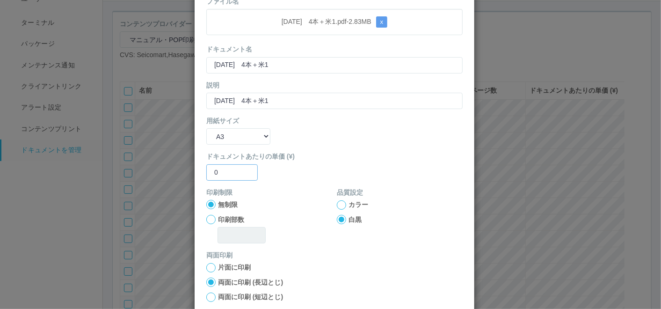
type input "0"
click at [339, 202] on div at bounding box center [341, 204] width 9 height 9
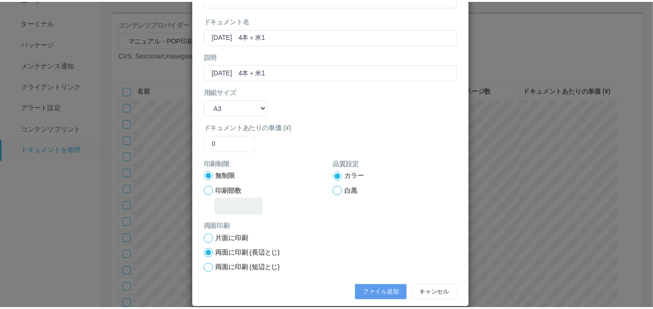
scroll to position [93, 0]
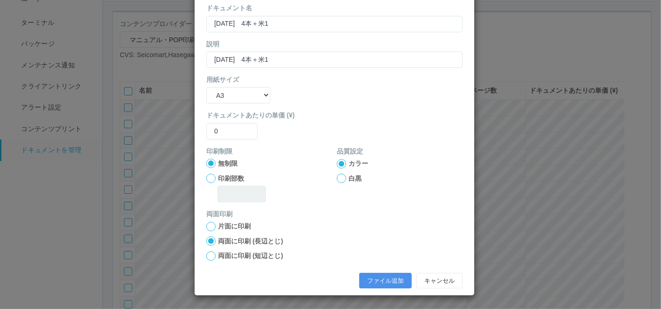
click at [374, 276] on button "ファイル追加" at bounding box center [385, 281] width 52 height 16
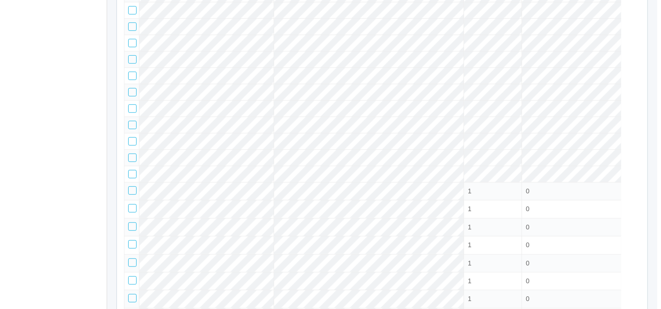
scroll to position [39, 0]
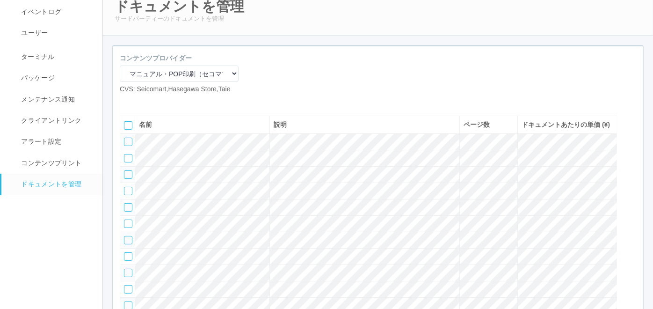
click at [127, 101] on icon at bounding box center [127, 101] width 0 height 0
select select "A4"
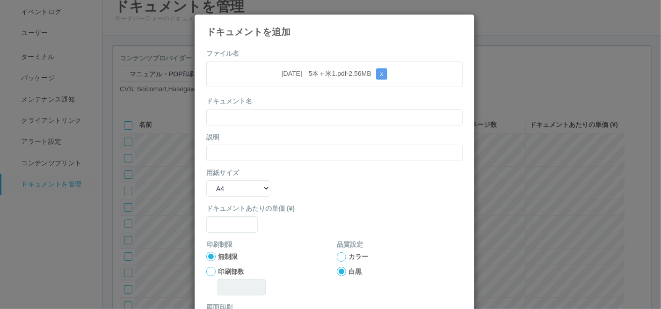
click at [288, 57] on form "ファイル名 [DATE]　5本＋米1.pdf - 2.56 MB x ドキュメント名 説明 用紙サイズ B5 A4 B4 A3 ドキュメントあたりの単価 (¥…" at bounding box center [334, 217] width 256 height 337
click at [265, 123] on input "text" at bounding box center [334, 117] width 256 height 16
paste input "[DATE]　5本＋米1"
type input "[DATE]　5本＋米1"
click at [225, 148] on input "text" at bounding box center [334, 153] width 256 height 16
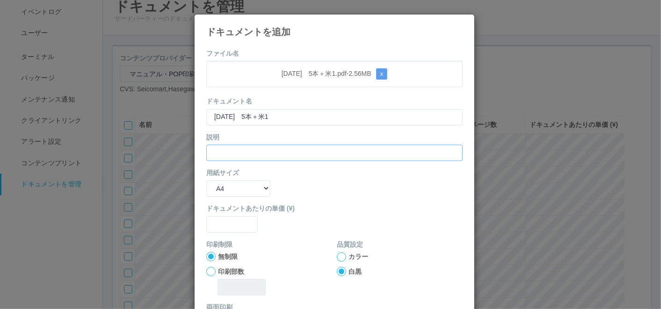
paste input "[DATE]　5本＋米1"
type input "[DATE]　5本＋米1"
click at [224, 183] on select "B5 A4 B4 A3" at bounding box center [238, 188] width 64 height 16
select select "A3"
click at [206, 180] on select "B5 A4 B4 A3" at bounding box center [238, 188] width 64 height 16
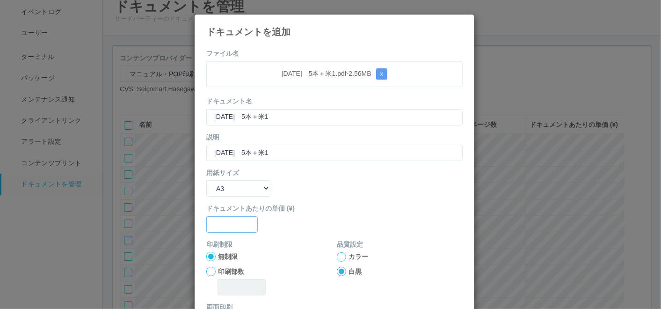
click at [235, 230] on input "text" at bounding box center [231, 224] width 51 height 16
type input "0"
click at [337, 257] on div at bounding box center [341, 256] width 9 height 9
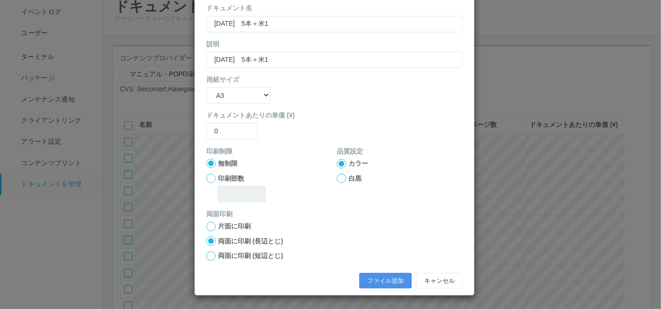
click at [367, 279] on button "ファイル追加" at bounding box center [385, 281] width 52 height 16
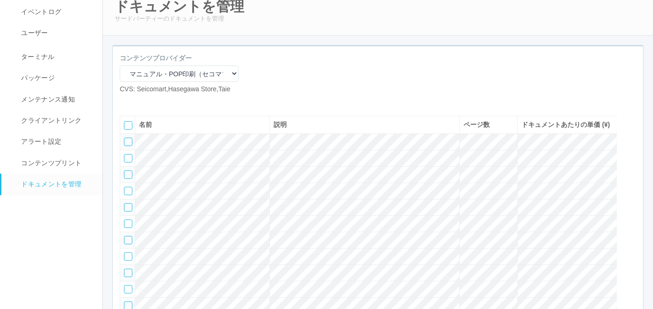
click at [127, 101] on icon at bounding box center [127, 101] width 0 height 0
select select "A4"
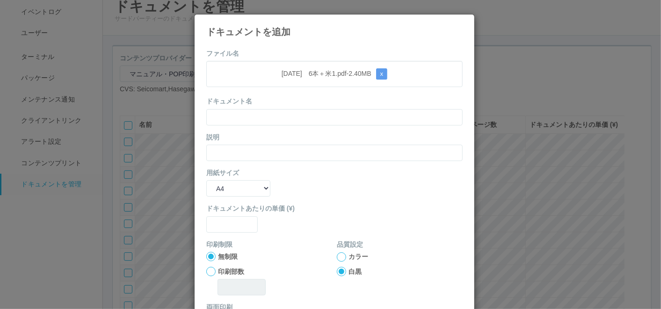
drag, startPoint x: 326, startPoint y: 47, endPoint x: 303, endPoint y: 100, distance: 57.6
click at [326, 48] on div "ファイル名 [DATE]　6本＋米1.pdf - 2.40 MB x ドキュメント名 説明 用紙サイズ B5 A4 B4 A3 ドキュメントあたりの単価 (¥…" at bounding box center [335, 215] width 280 height 347
click at [270, 115] on input "text" at bounding box center [334, 117] width 256 height 16
paste input "[DATE]　6本＋米1"
type input "[DATE]　6本＋米1"
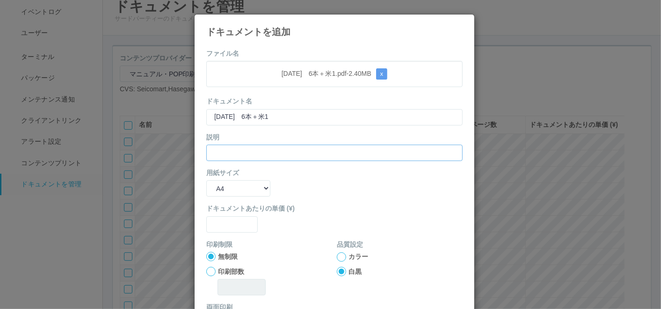
click at [240, 154] on input "text" at bounding box center [334, 153] width 256 height 16
paste input "[DATE]　6本＋米1"
type input "[DATE]　6本＋米1"
click at [226, 183] on select "B5 A4 B4 A3" at bounding box center [238, 188] width 64 height 16
select select "A3"
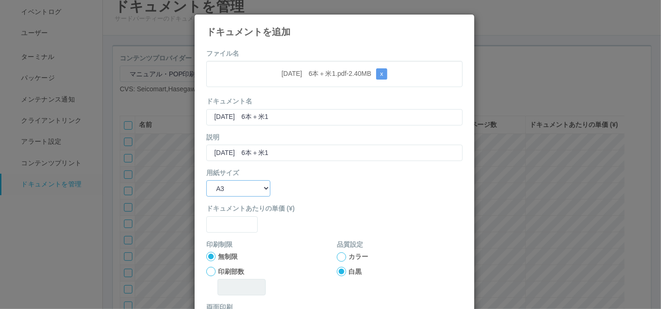
click at [206, 180] on select "B5 A4 B4 A3" at bounding box center [238, 188] width 64 height 16
click at [233, 217] on input "text" at bounding box center [231, 224] width 51 height 16
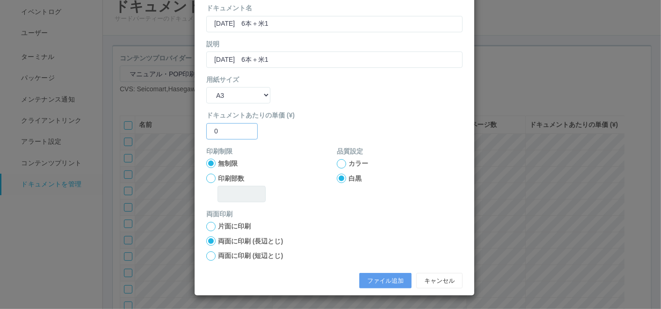
type input "0"
click at [337, 161] on div at bounding box center [341, 163] width 9 height 9
click at [373, 275] on button "ファイル追加" at bounding box center [385, 281] width 52 height 16
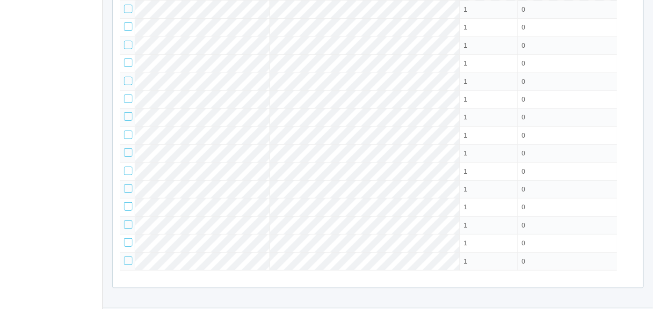
scroll to position [387, 0]
